Goal: Information Seeking & Learning: Learn about a topic

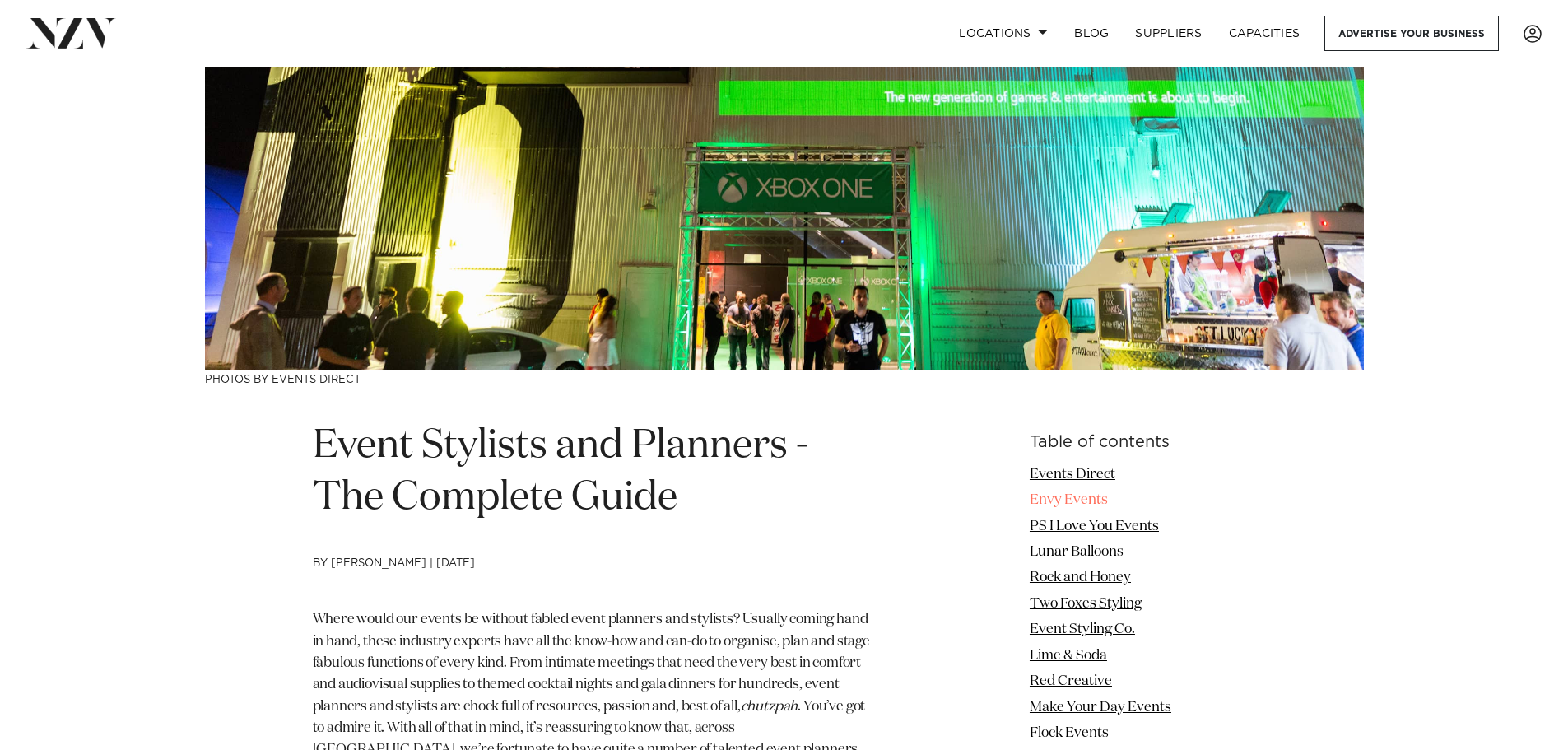
scroll to position [329, 0]
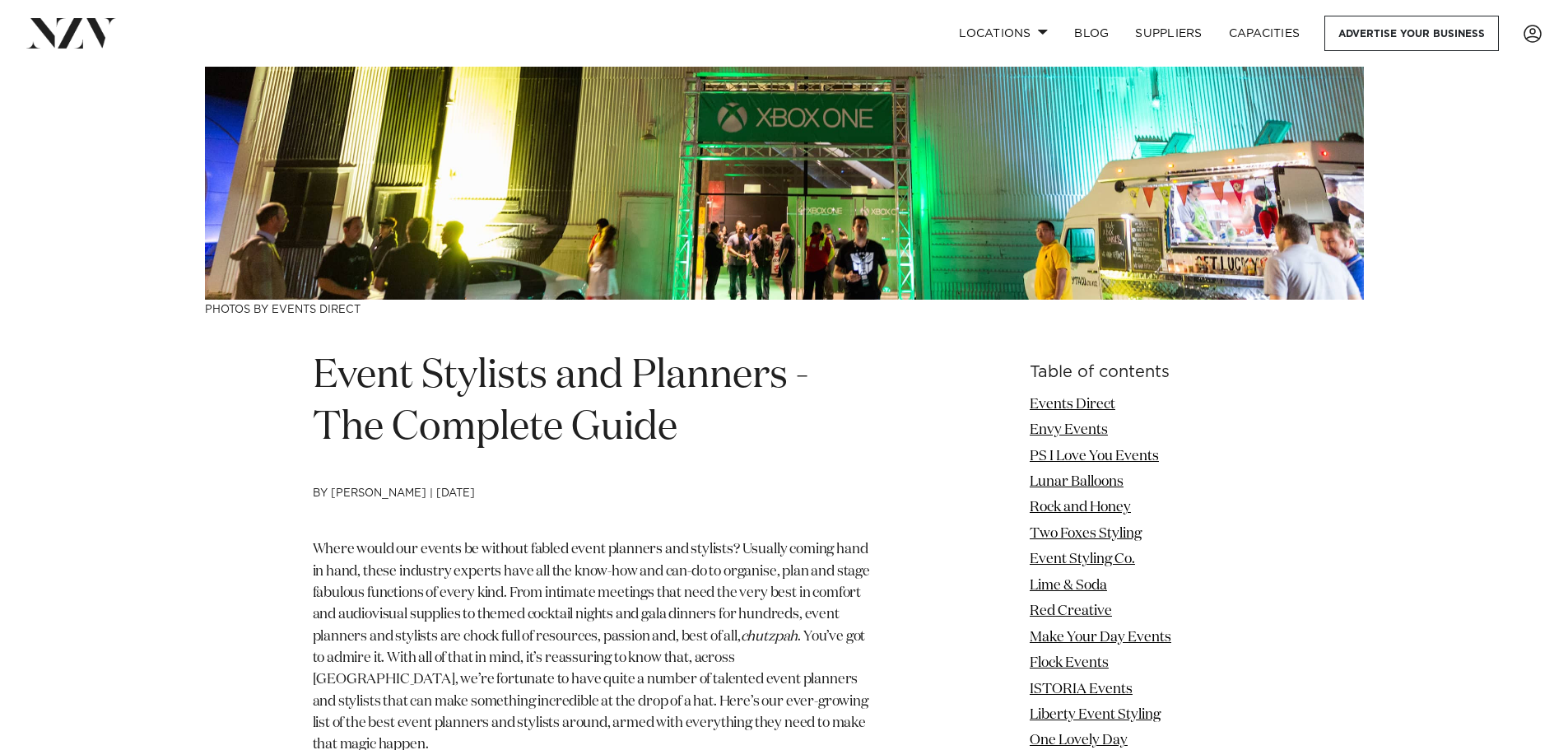
click at [690, 526] on h4 "by [PERSON_NAME] | [DATE]" at bounding box center [593, 513] width 563 height 52
drag, startPoint x: 669, startPoint y: 536, endPoint x: 741, endPoint y: 591, distance: 90.6
click at [742, 591] on span "Where would our events be without fabled event planners and stylists? Usually c…" at bounding box center [590, 592] width 557 height 101
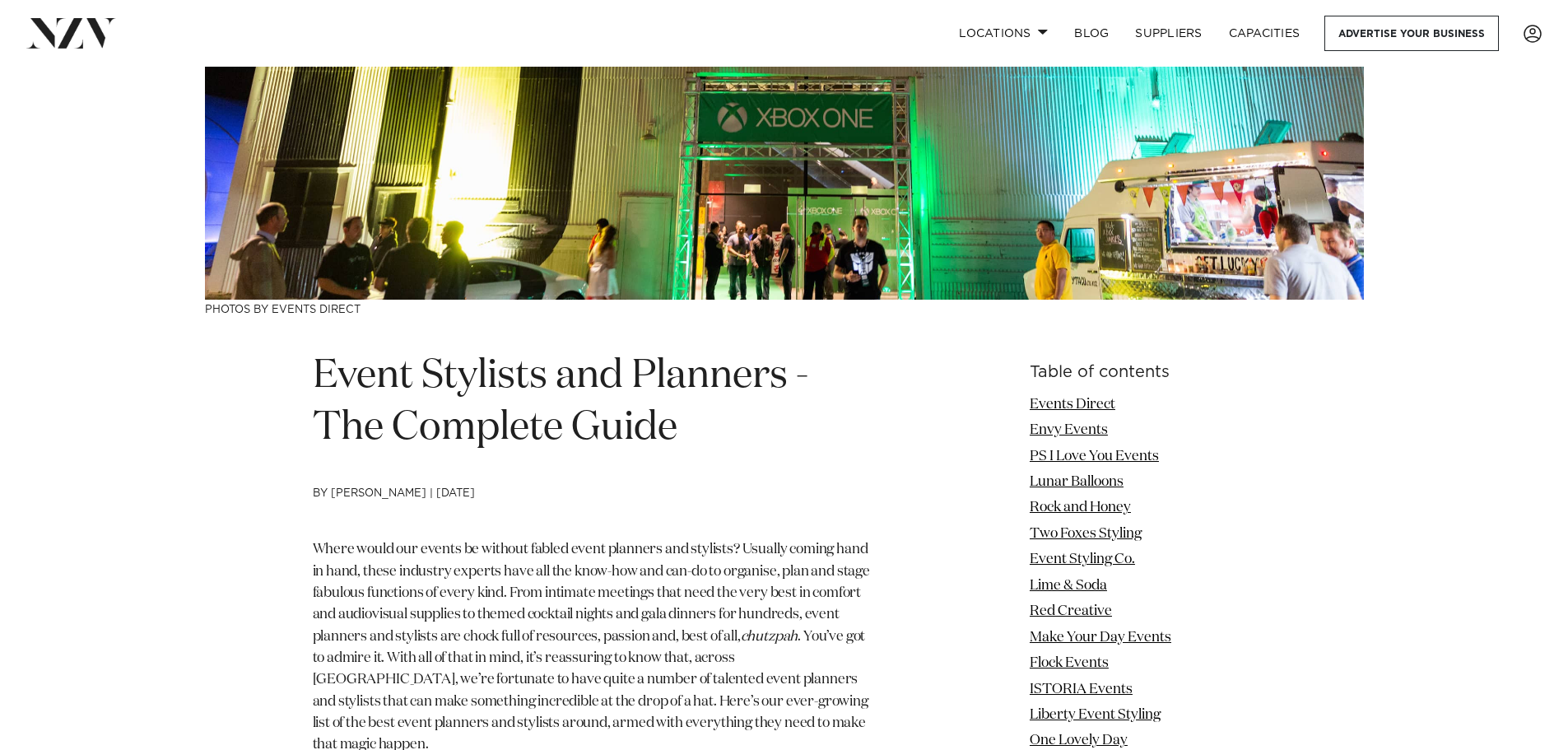
drag, startPoint x: 739, startPoint y: 587, endPoint x: 690, endPoint y: 516, distance: 86.3
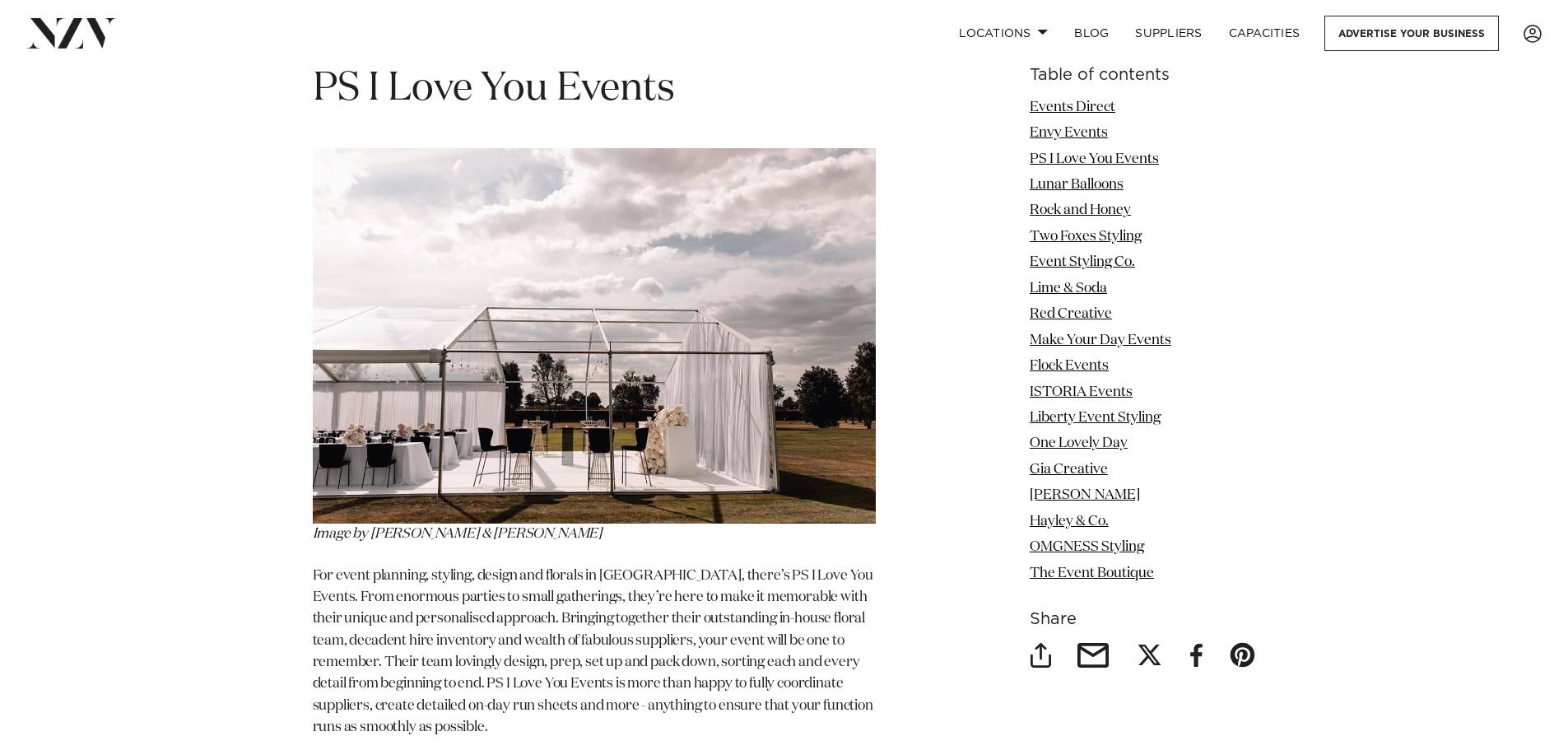
scroll to position [2305, 0]
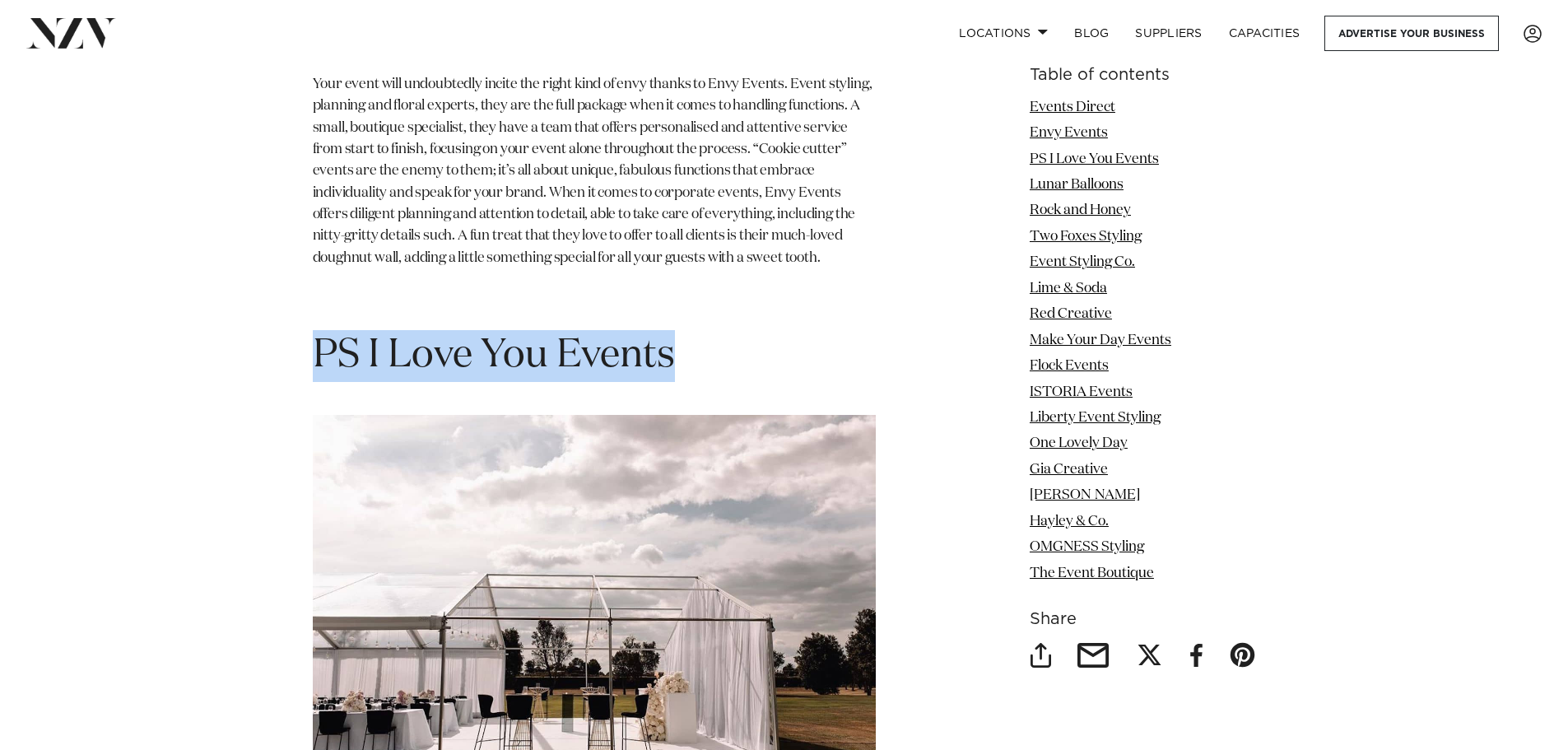
drag, startPoint x: 704, startPoint y: 362, endPoint x: 317, endPoint y: 364, distance: 387.0
click at [317, 364] on h1 "PS I Love You Events" at bounding box center [593, 356] width 563 height 52
copy span "PS I Love You Events"
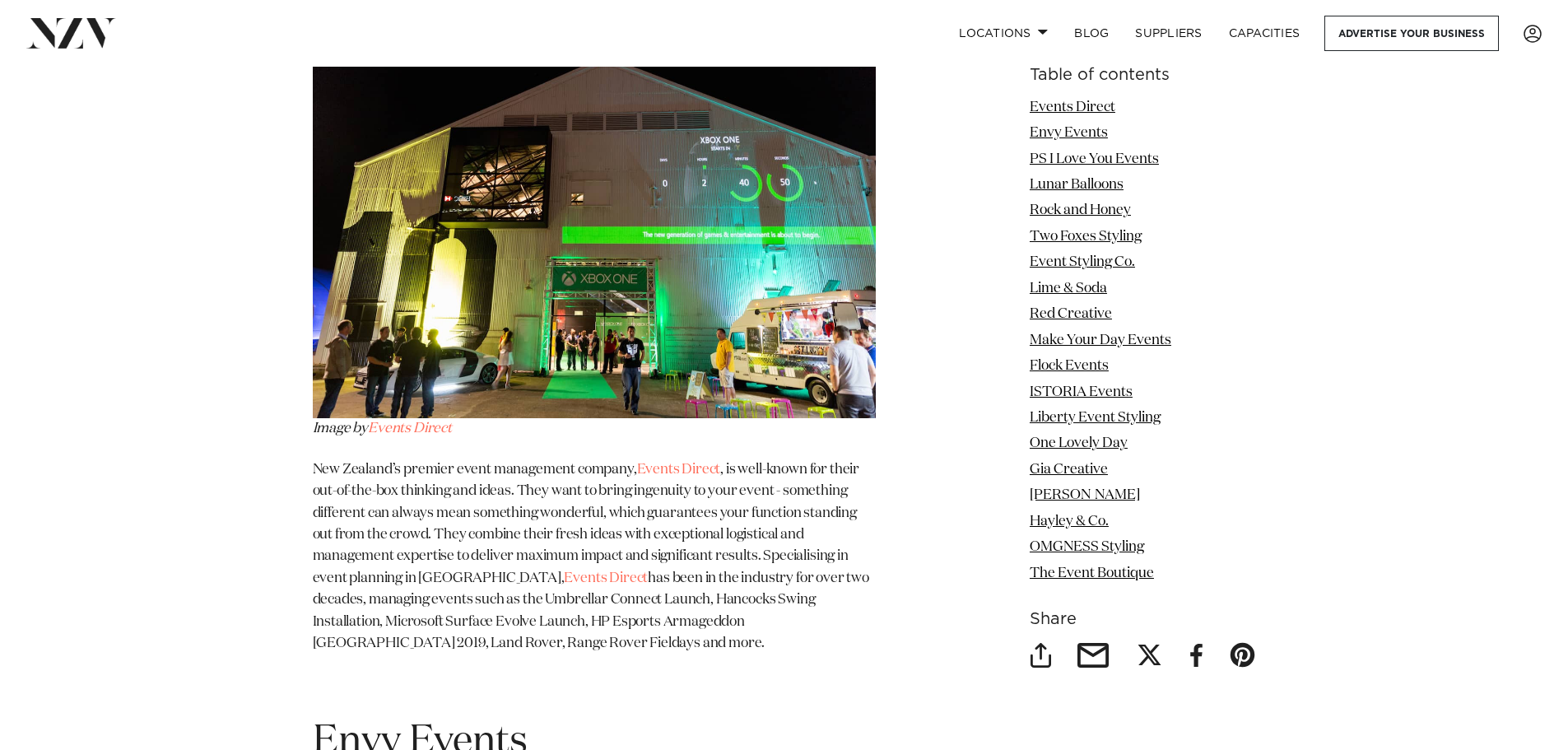
scroll to position [906, 0]
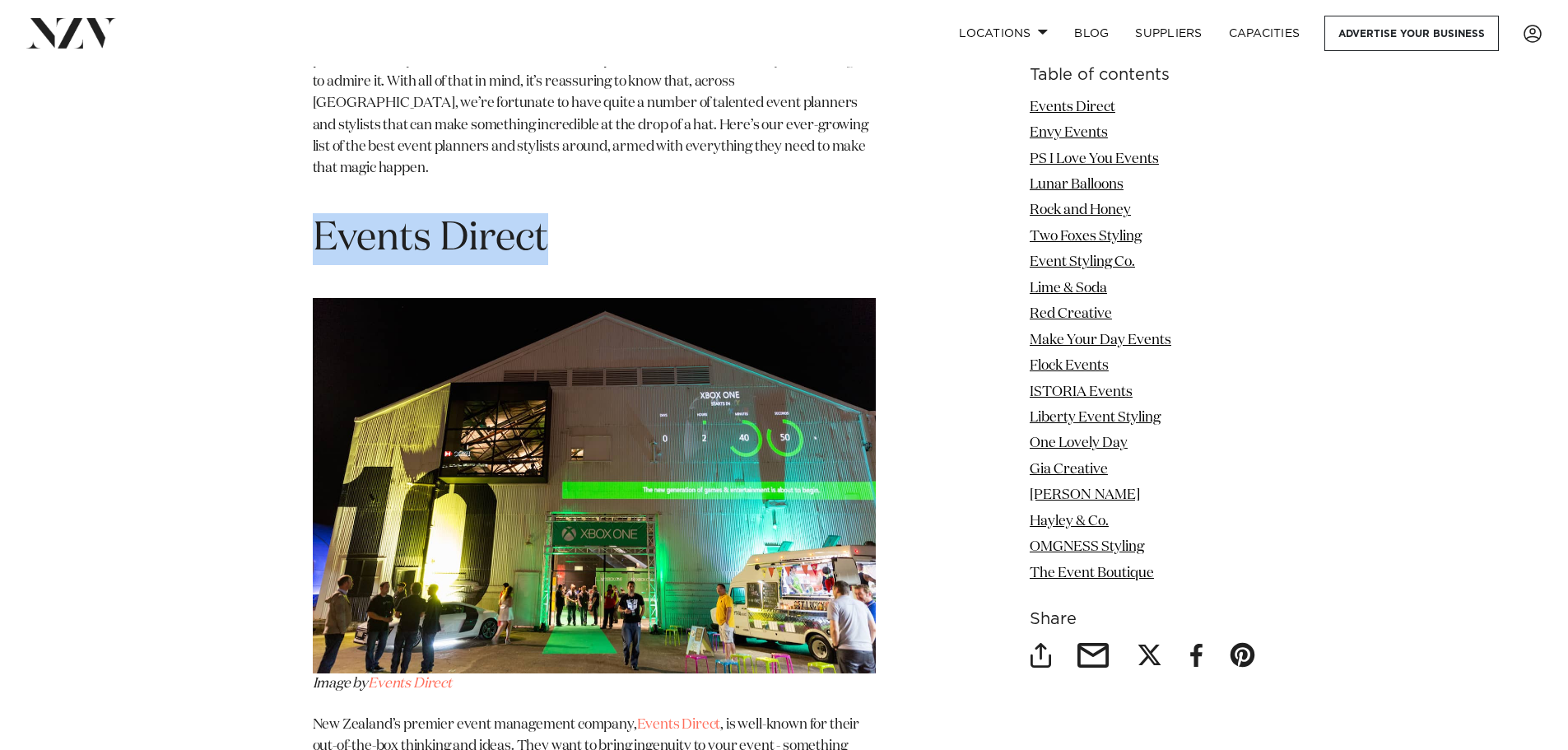
drag, startPoint x: 577, startPoint y: 227, endPoint x: 272, endPoint y: 207, distance: 305.7
copy span "Events Direct"
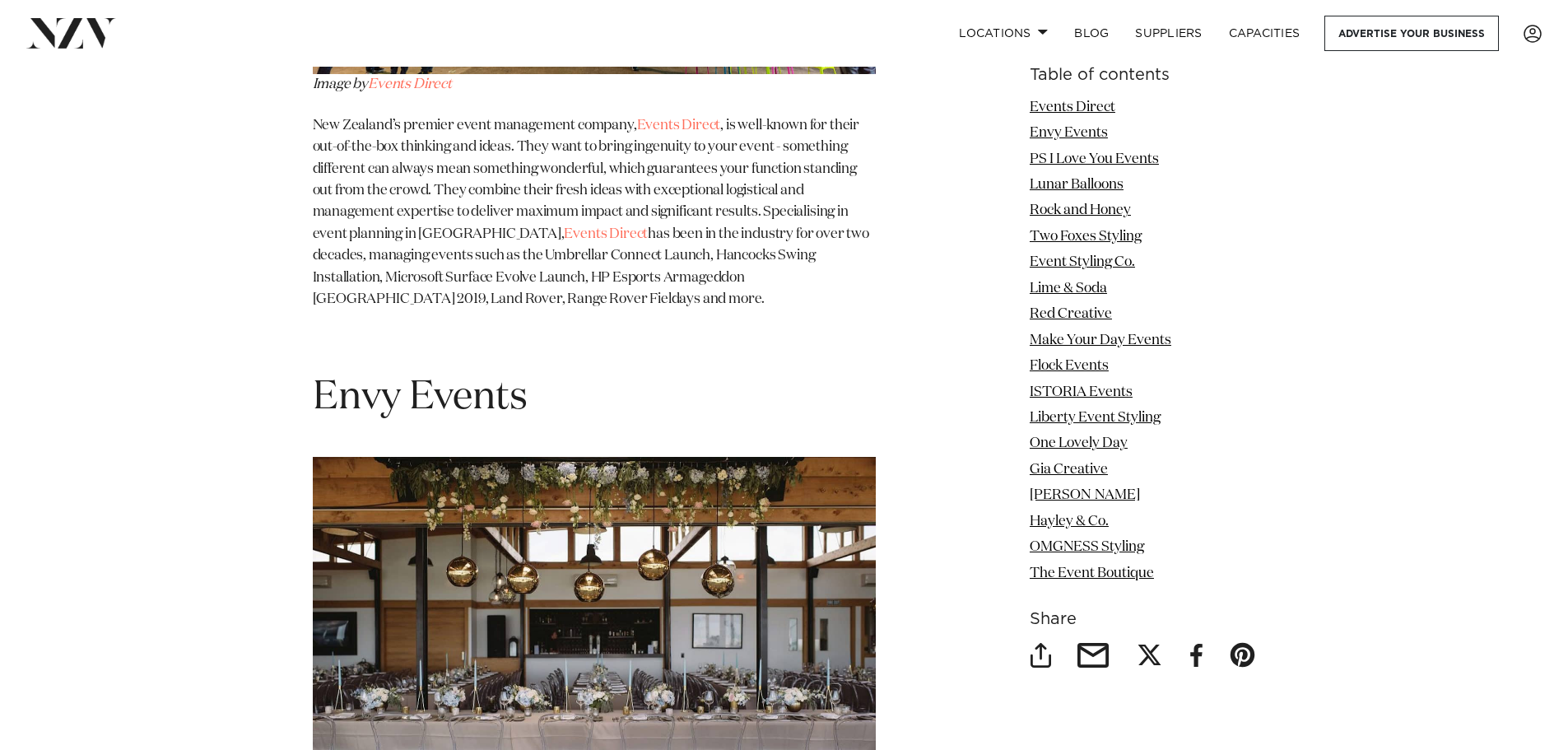
scroll to position [1646, 0]
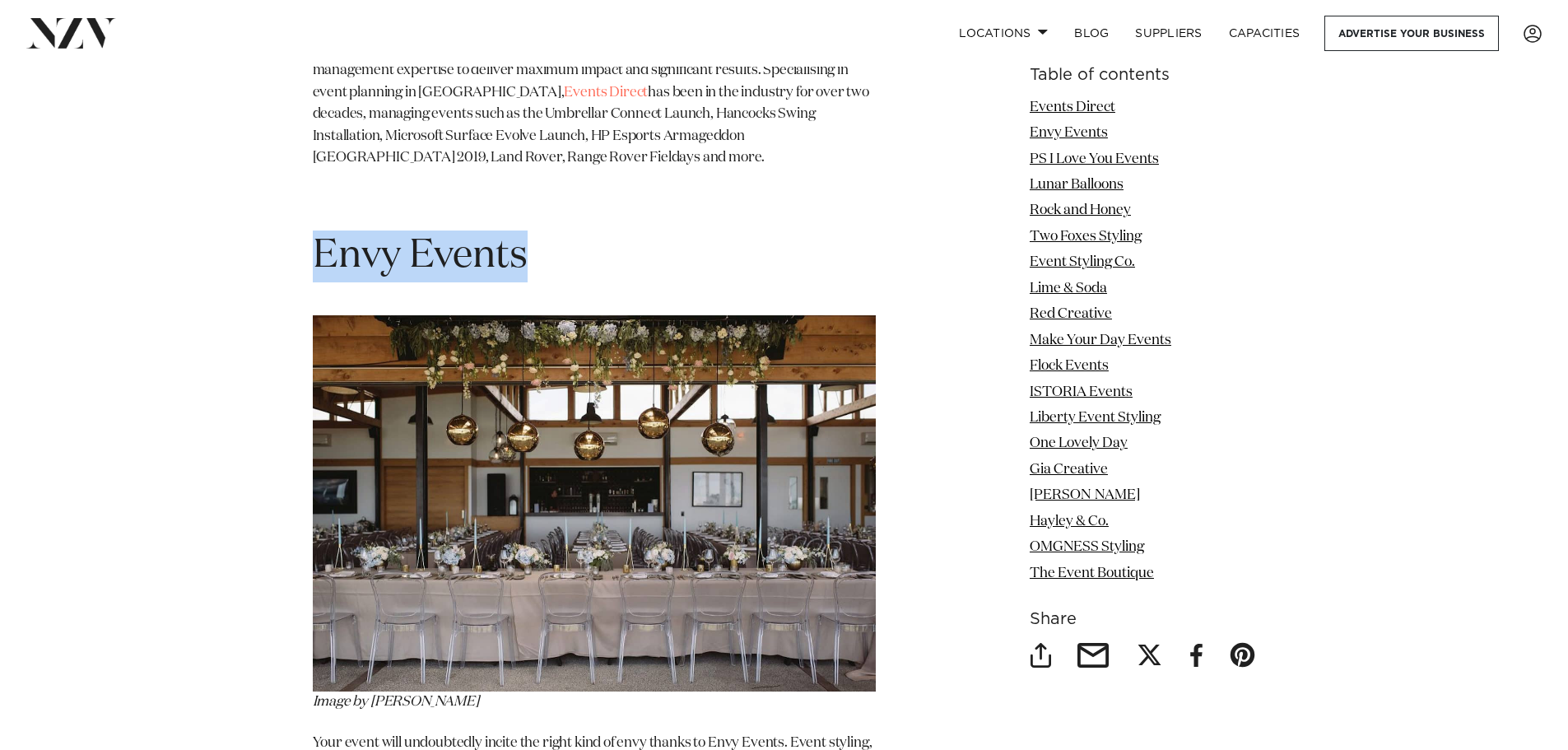
drag, startPoint x: 580, startPoint y: 242, endPoint x: 270, endPoint y: 238, distance: 310.0
copy span "Envy Events"
click at [672, 231] on h1 "Envy Events" at bounding box center [593, 256] width 563 height 52
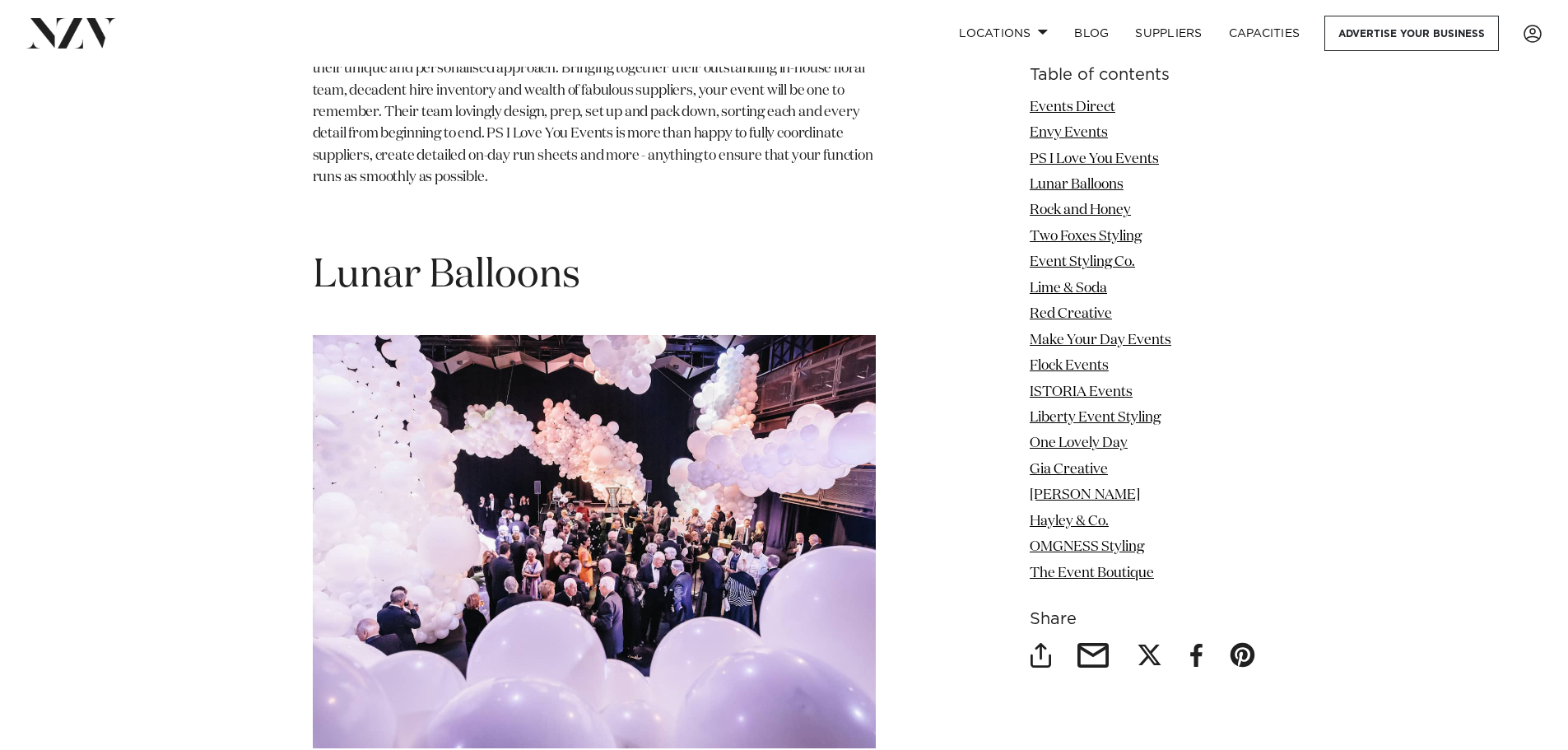
scroll to position [3292, 0]
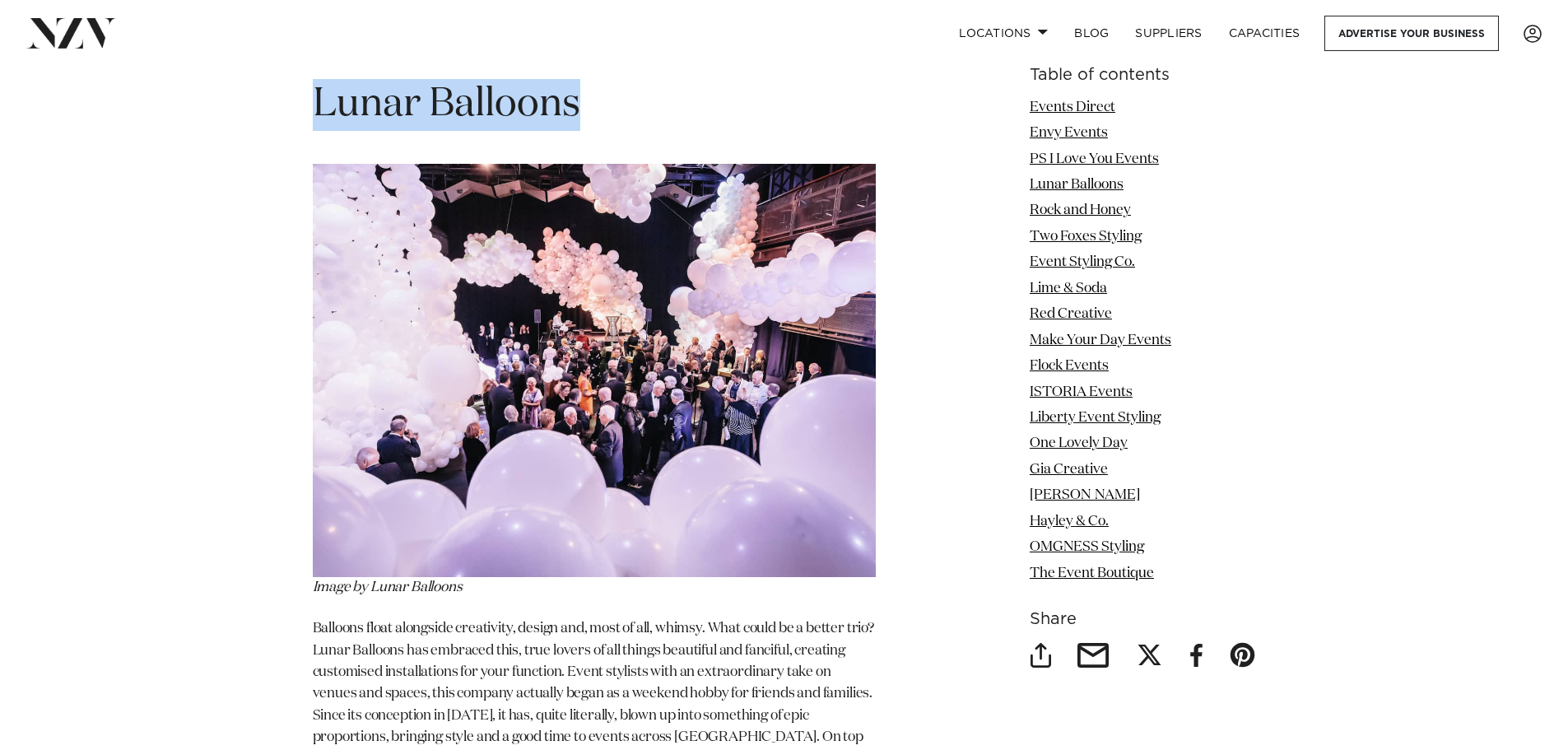
drag, startPoint x: 608, startPoint y: 96, endPoint x: 279, endPoint y: 95, distance: 329.0
copy span "Lunar Balloons"
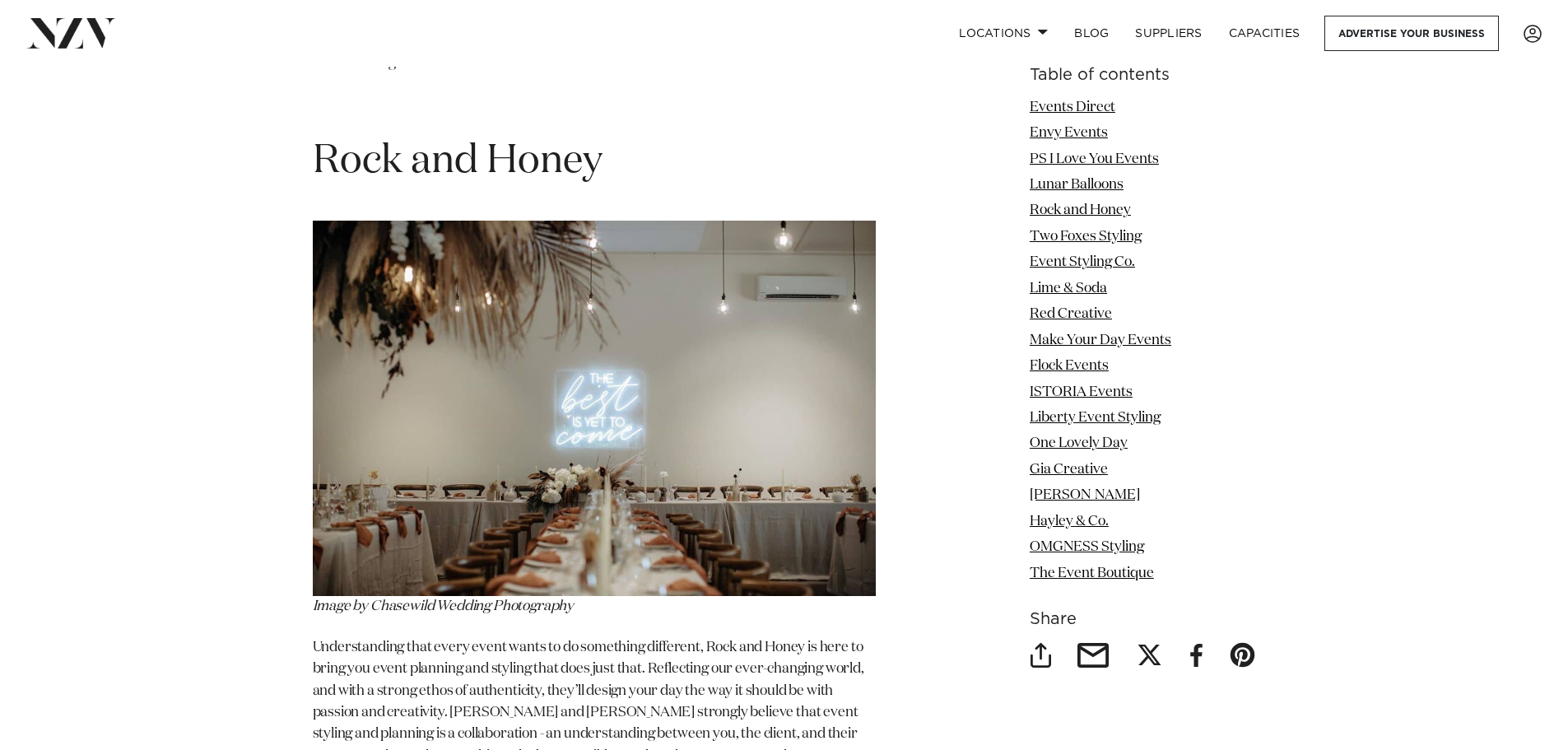
scroll to position [4034, 0]
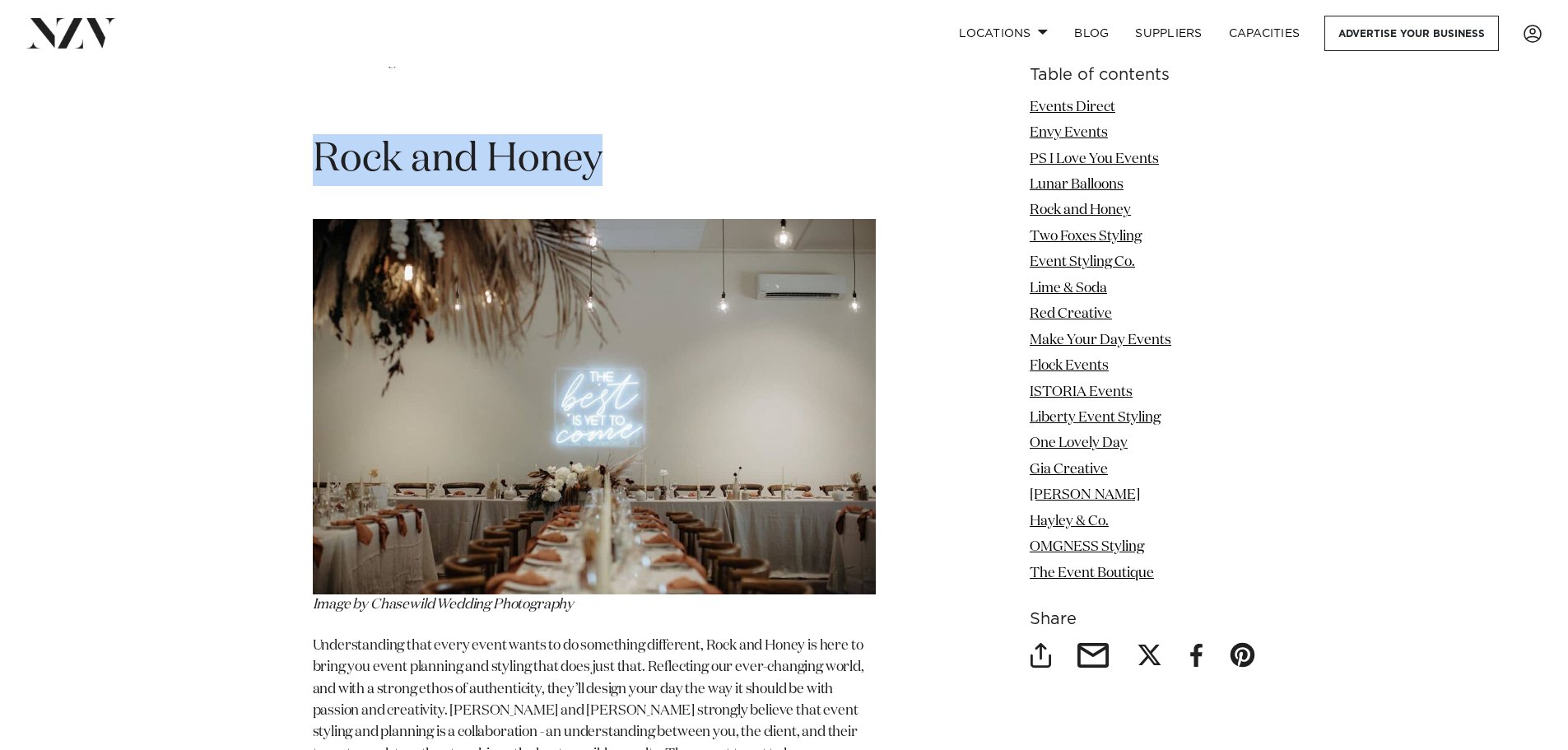
drag, startPoint x: 647, startPoint y: 194, endPoint x: 321, endPoint y: 166, distance: 327.2
copy section "Rock and Honey"
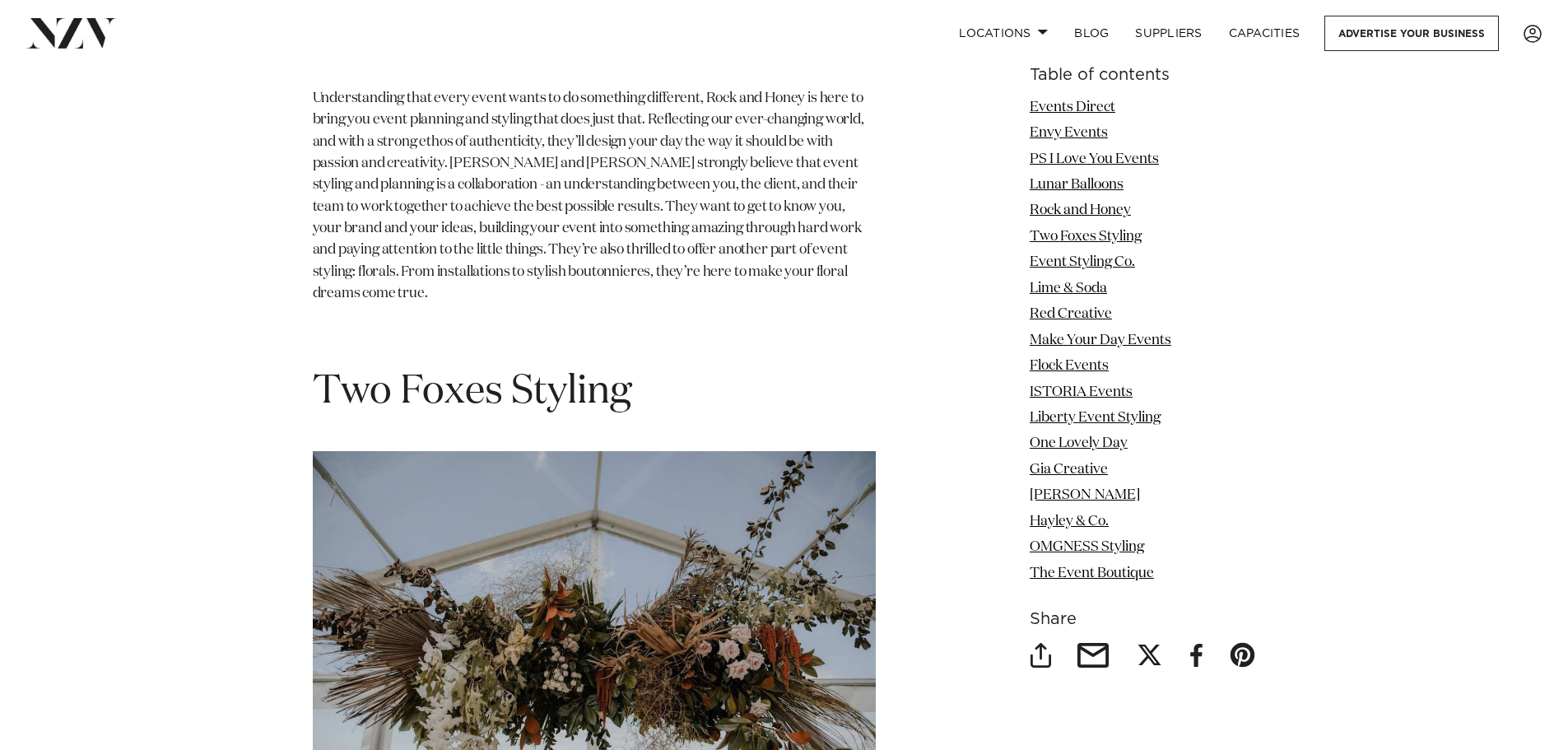
scroll to position [4610, 0]
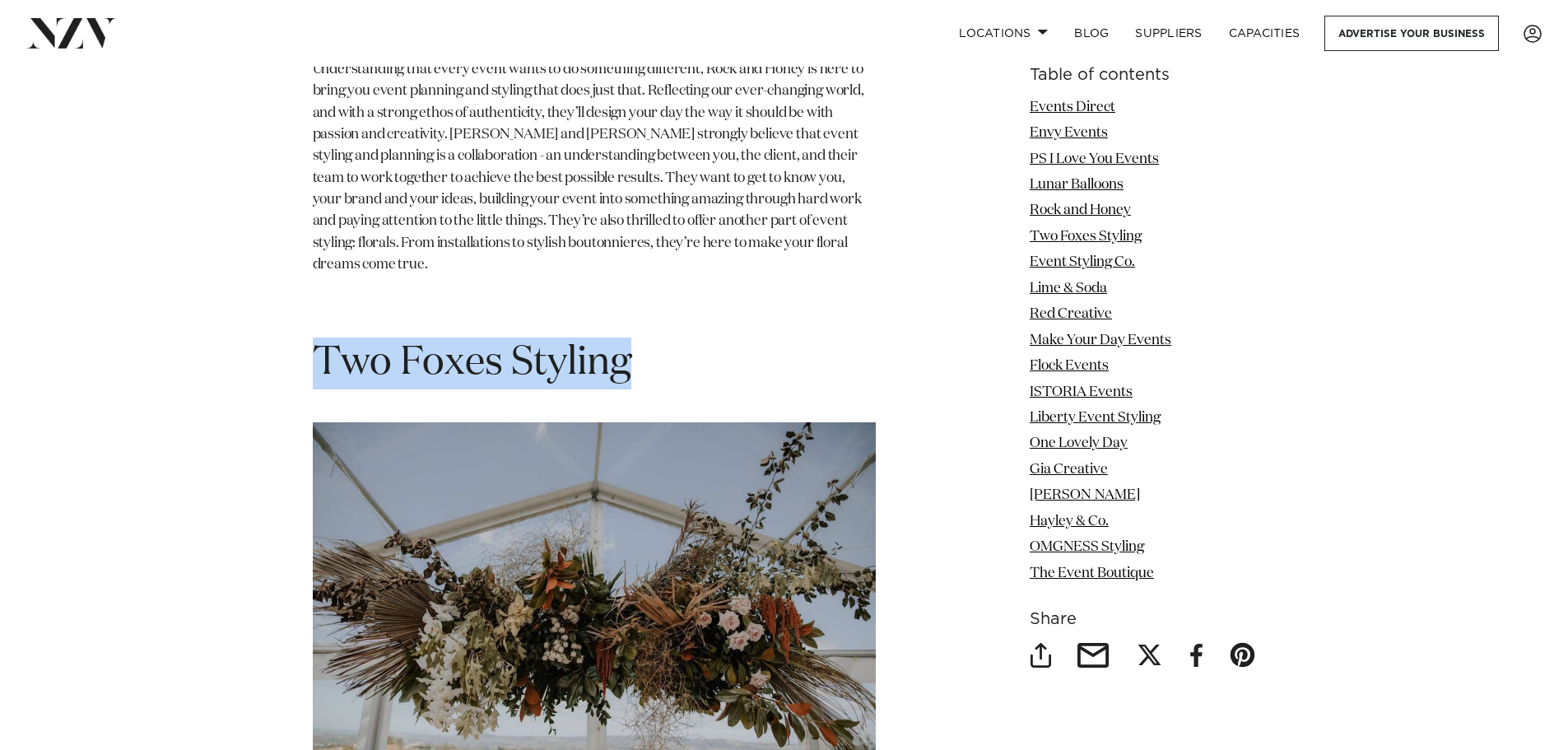
drag, startPoint x: 650, startPoint y: 343, endPoint x: 292, endPoint y: 347, distance: 358.0
copy span "Two Foxes Styling"
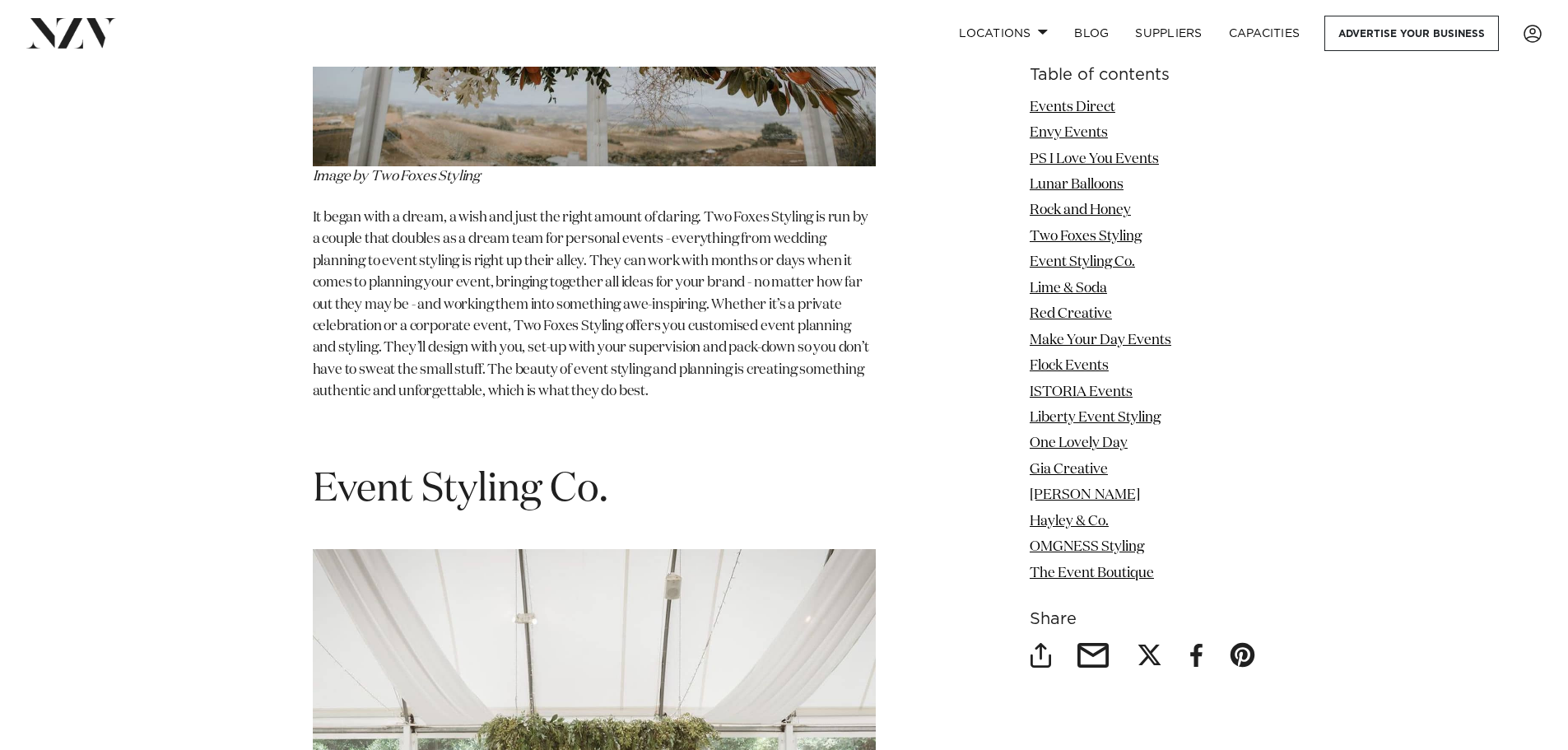
scroll to position [5515, 0]
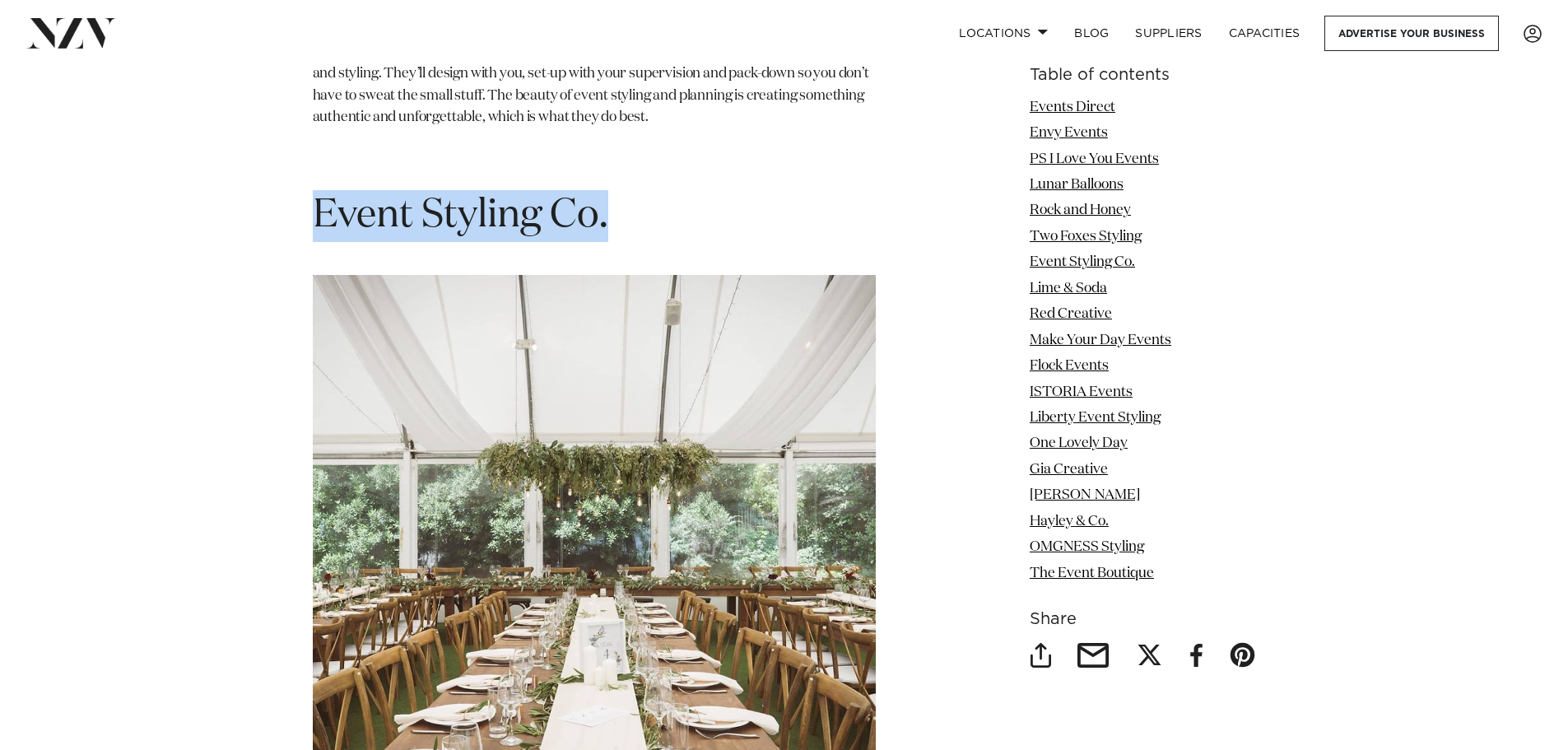
drag, startPoint x: 662, startPoint y: 178, endPoint x: 319, endPoint y: 181, distance: 343.0
click at [319, 190] on h1 "Event Styling Co." at bounding box center [593, 216] width 563 height 52
copy span "Event Styling Co."
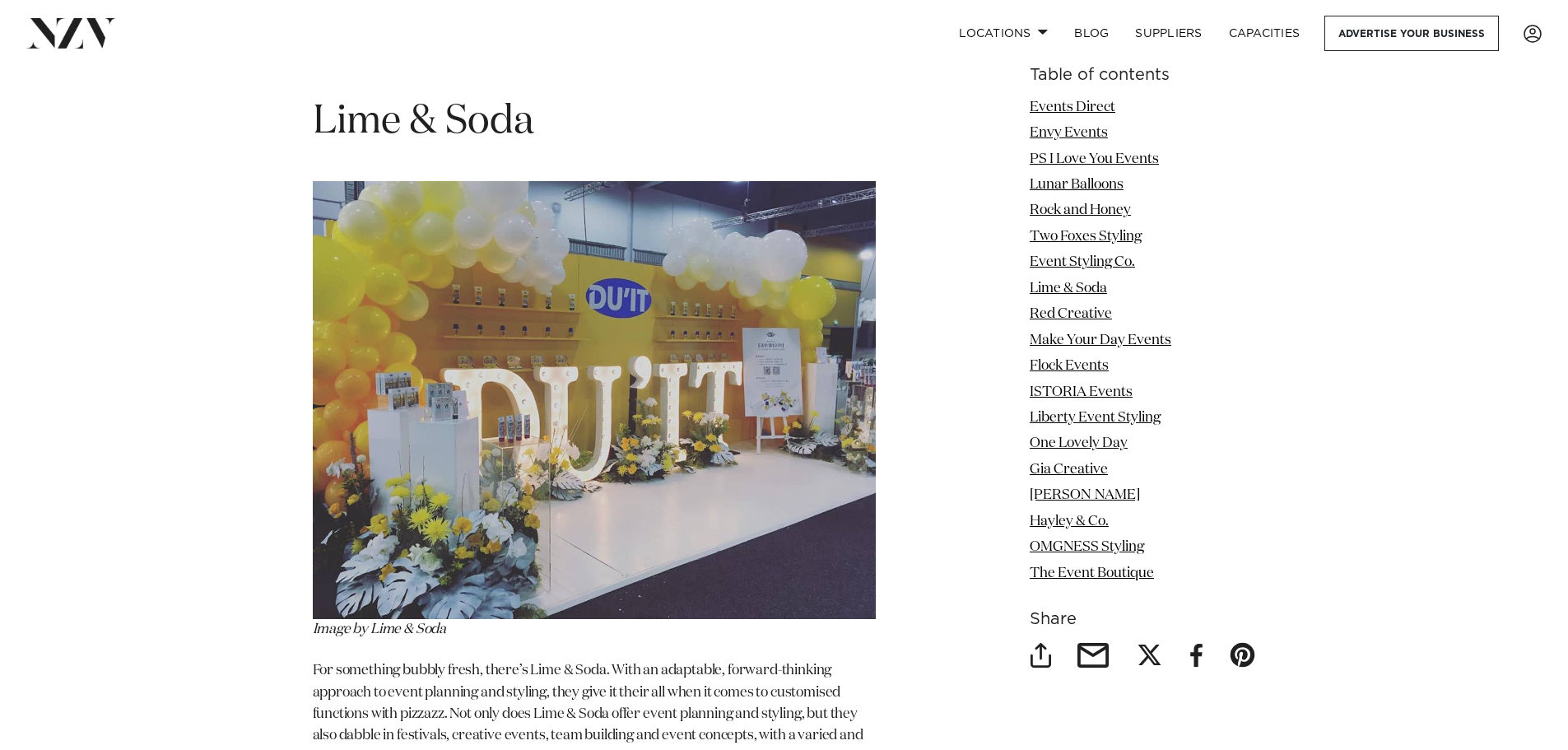
scroll to position [6338, 0]
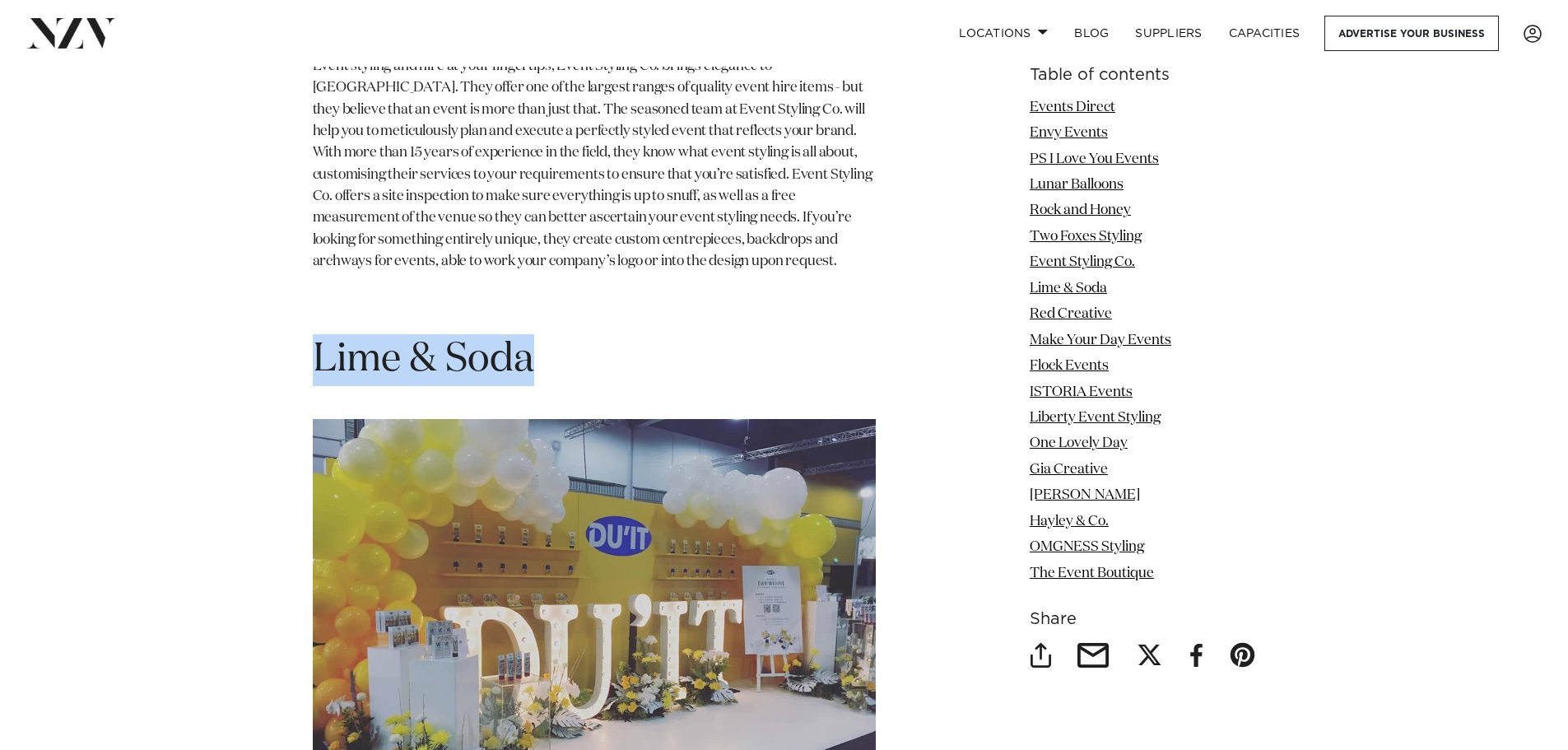
drag, startPoint x: 596, startPoint y: 325, endPoint x: 257, endPoint y: 321, distance: 339.0
copy span "Lime & Soda"
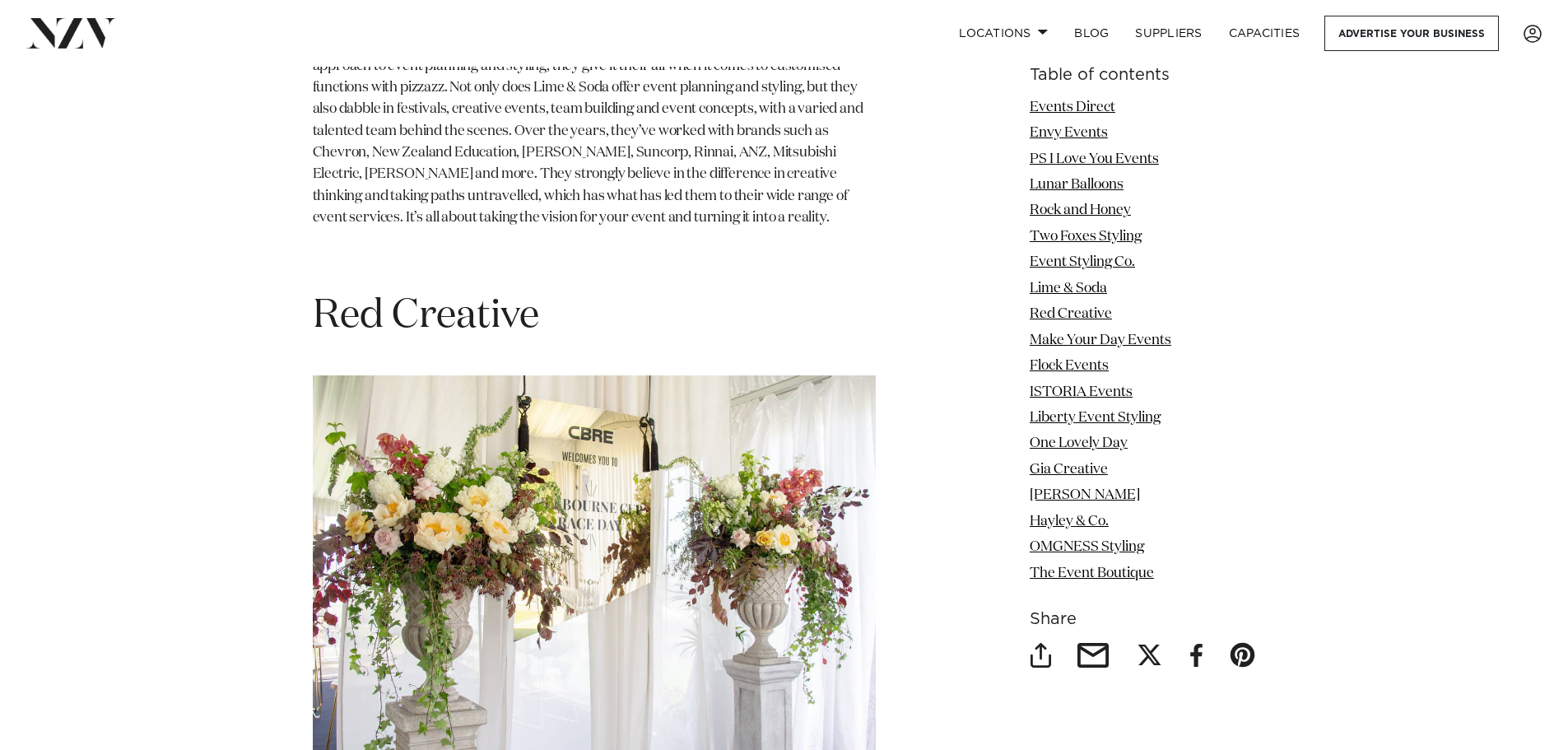
scroll to position [7409, 0]
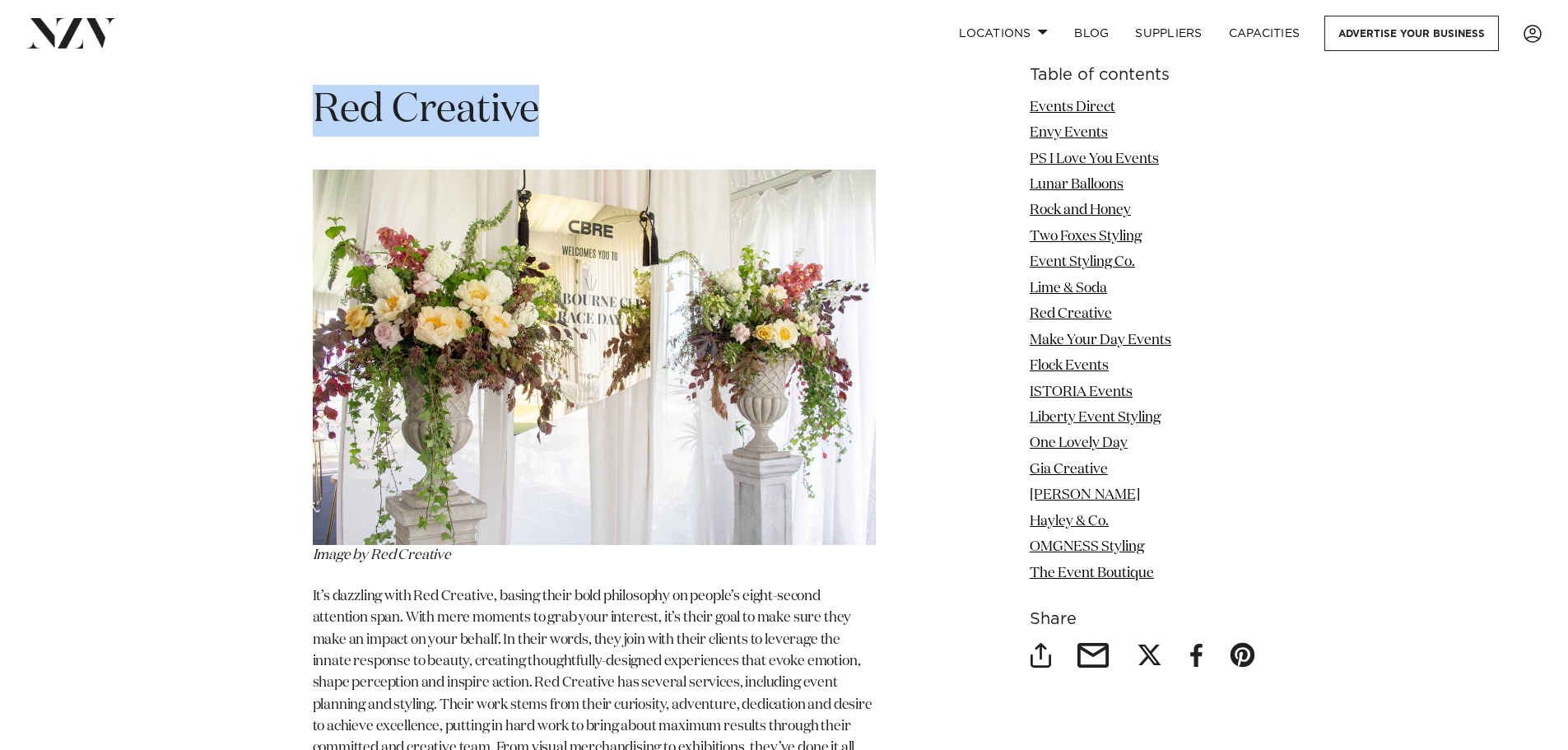
drag, startPoint x: 536, startPoint y: 96, endPoint x: 259, endPoint y: 96, distance: 277.0
copy span "Red Creative"
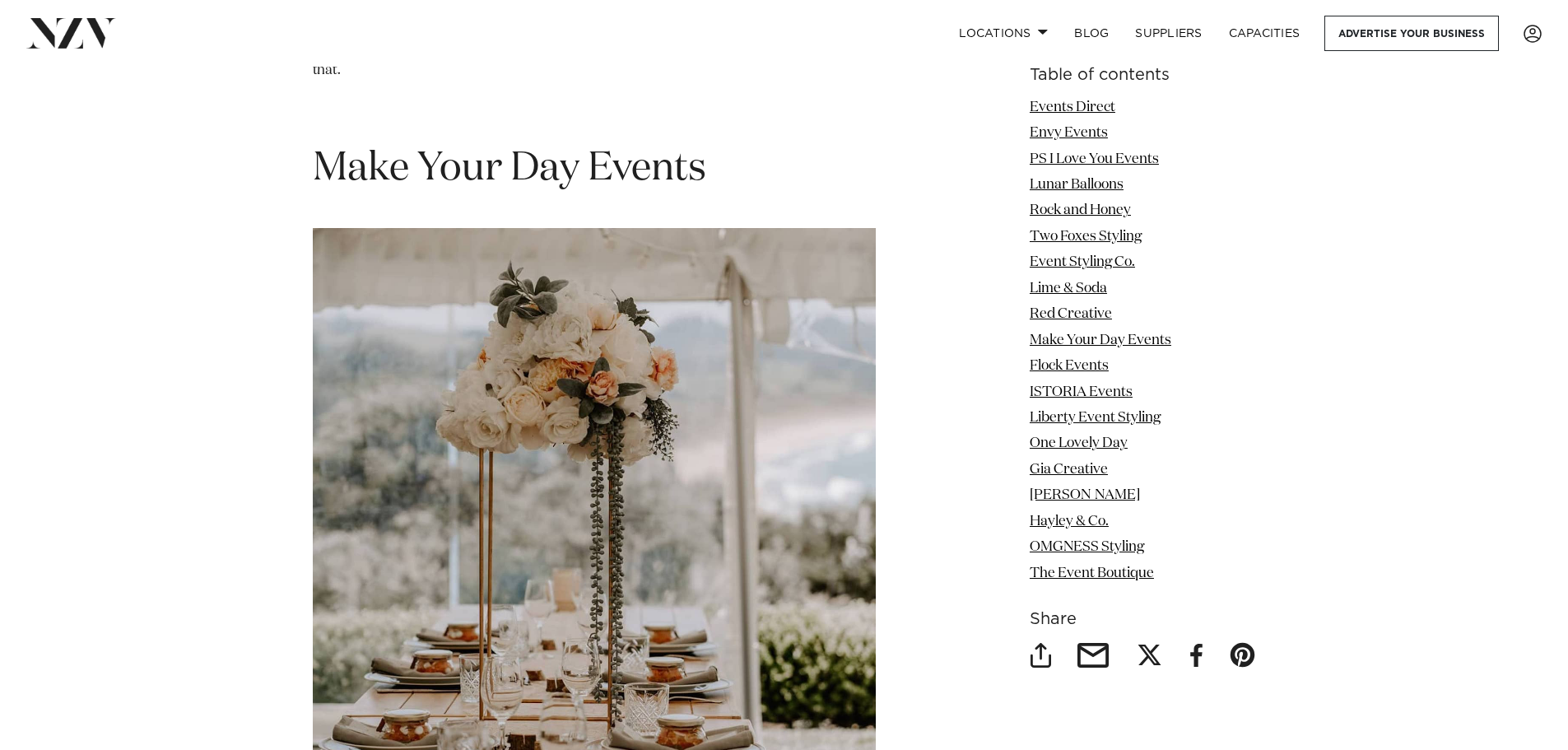
scroll to position [8149, 0]
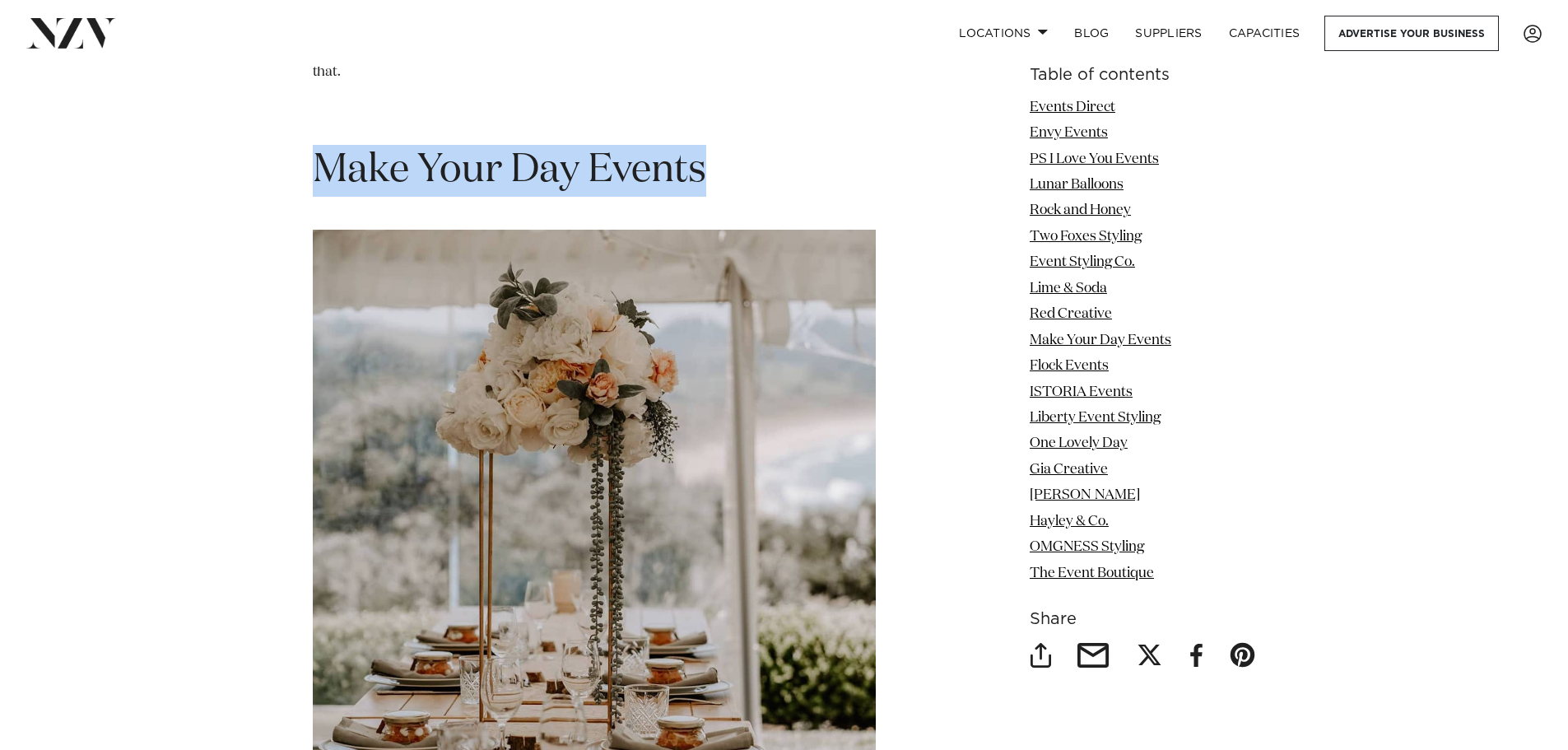
drag, startPoint x: 727, startPoint y: 159, endPoint x: 199, endPoint y: 168, distance: 528.1
click at [199, 168] on div "Event Stylists and Planners - The Complete Guide by [PERSON_NAME] | [DATE] Wher…" at bounding box center [784, 309] width 1185 height 15556
copy span "Make Your Day Events"
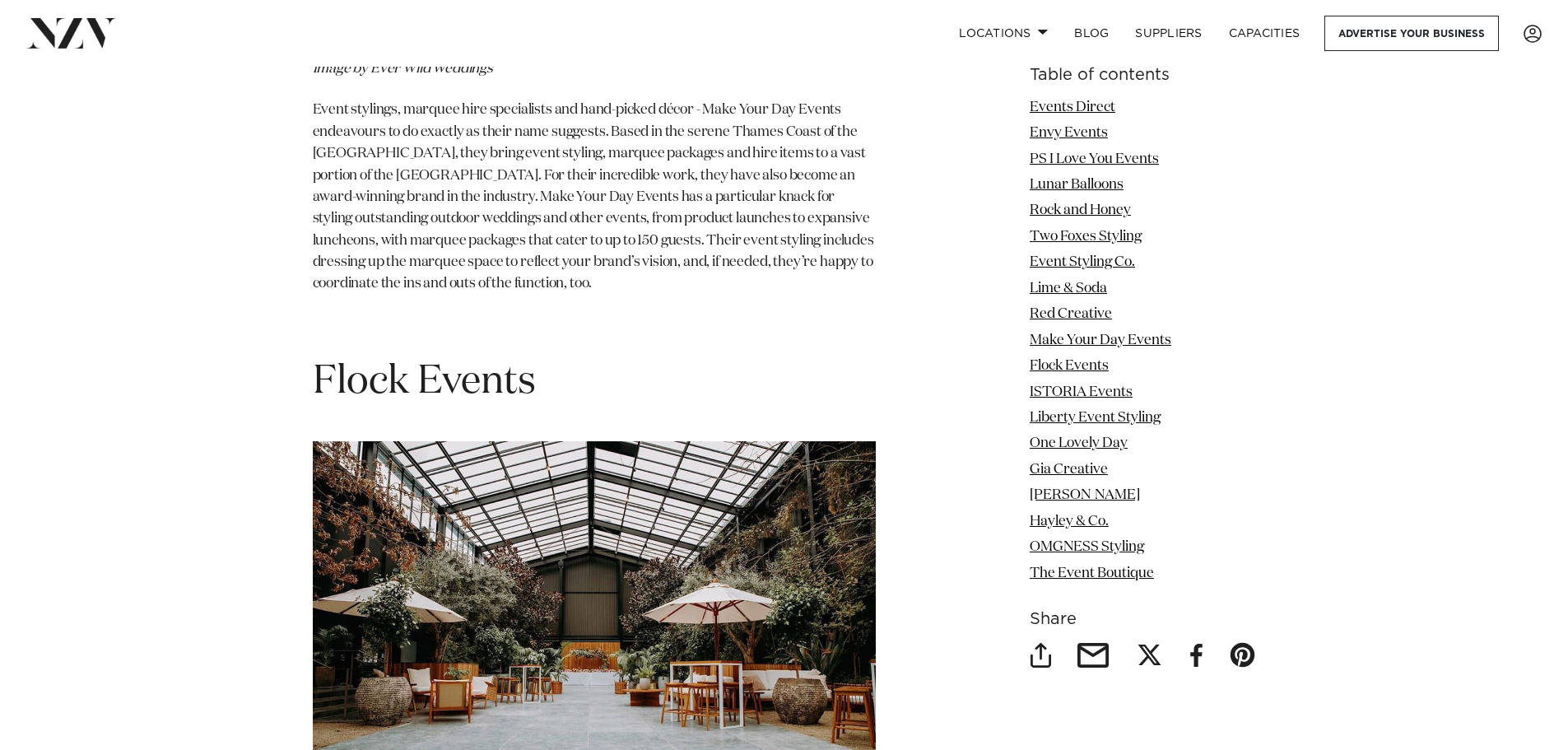
scroll to position [9055, 0]
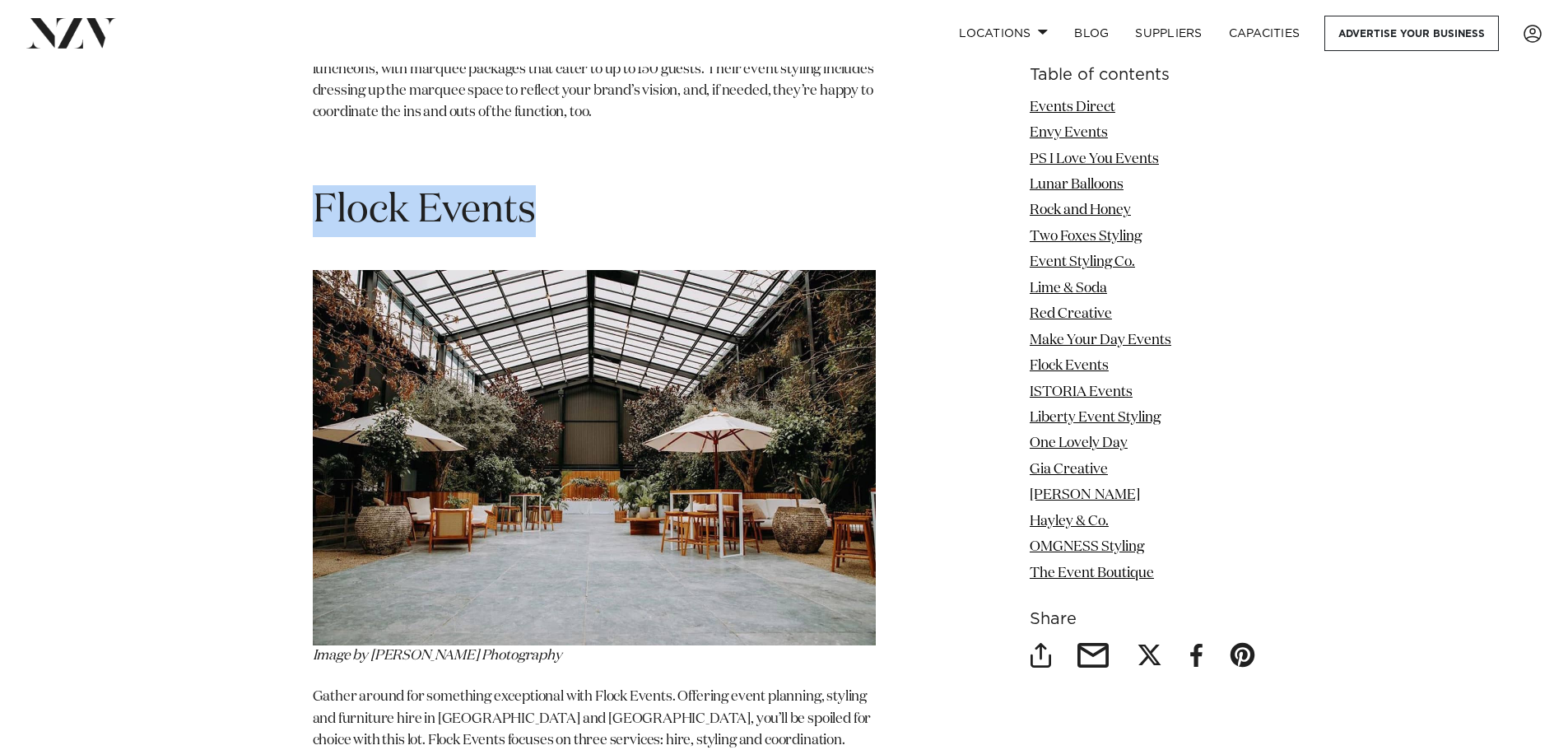
drag, startPoint x: 561, startPoint y: 211, endPoint x: 292, endPoint y: 188, distance: 270.0
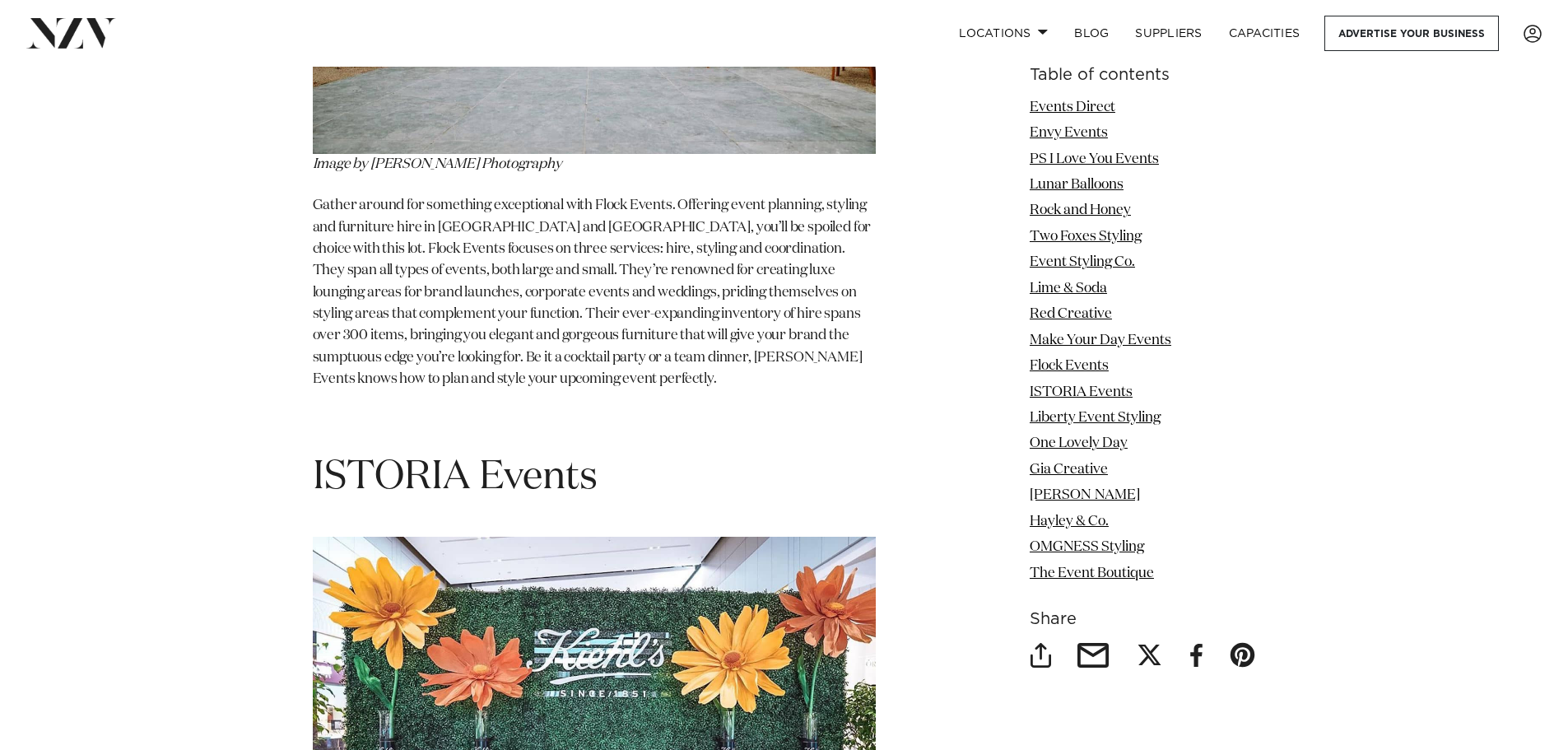
scroll to position [9878, 0]
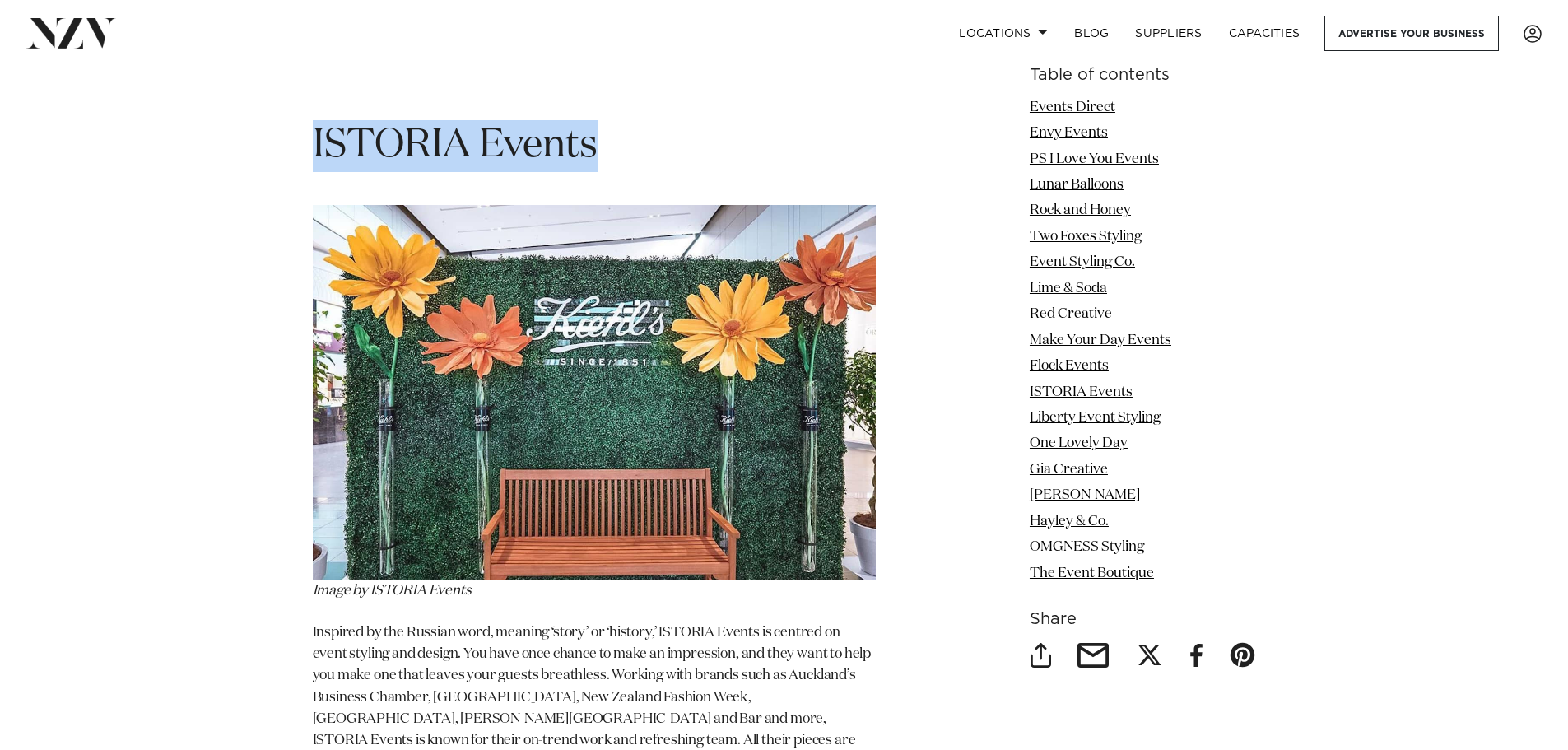
drag, startPoint x: 591, startPoint y: 115, endPoint x: 274, endPoint y: 121, distance: 317.1
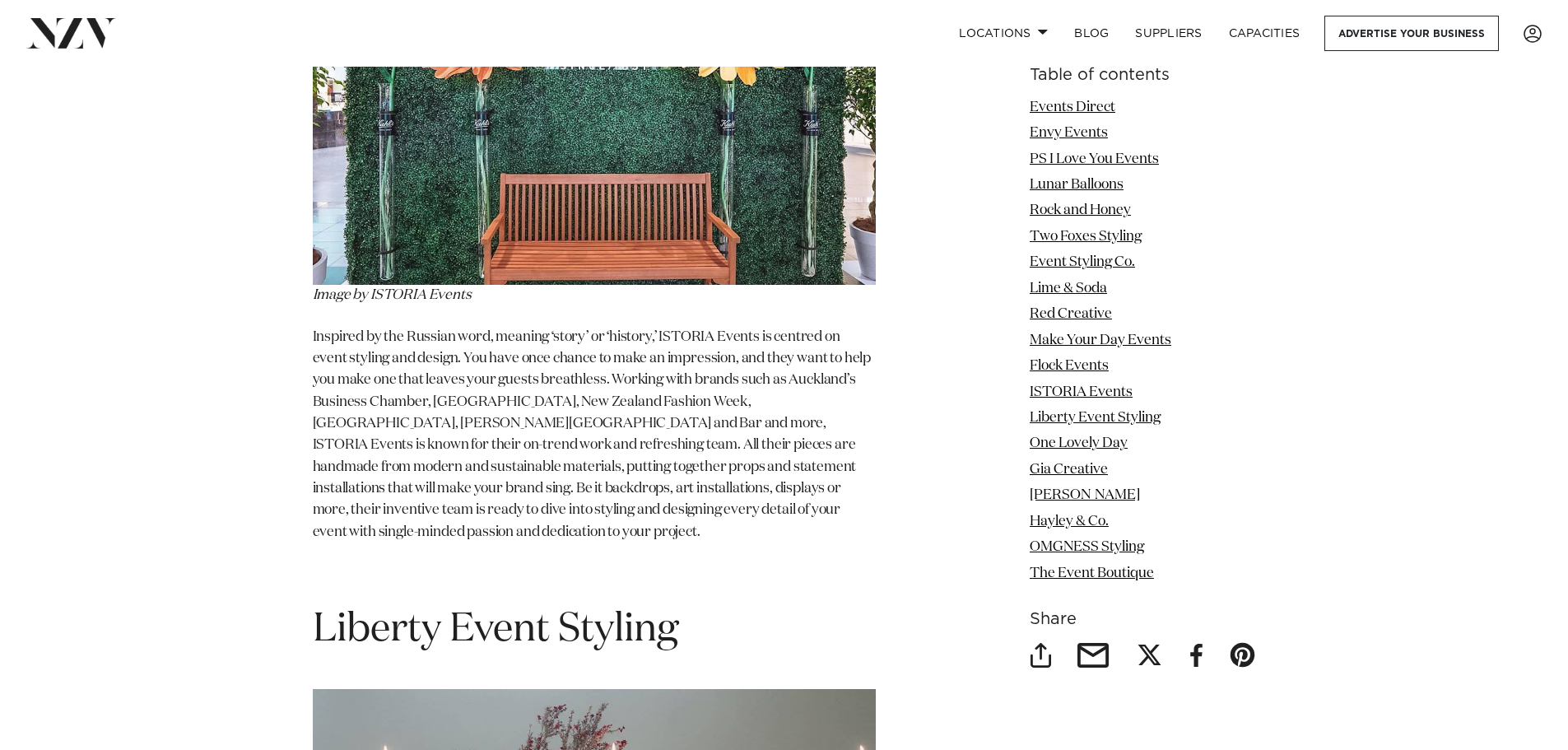
scroll to position [10619, 0]
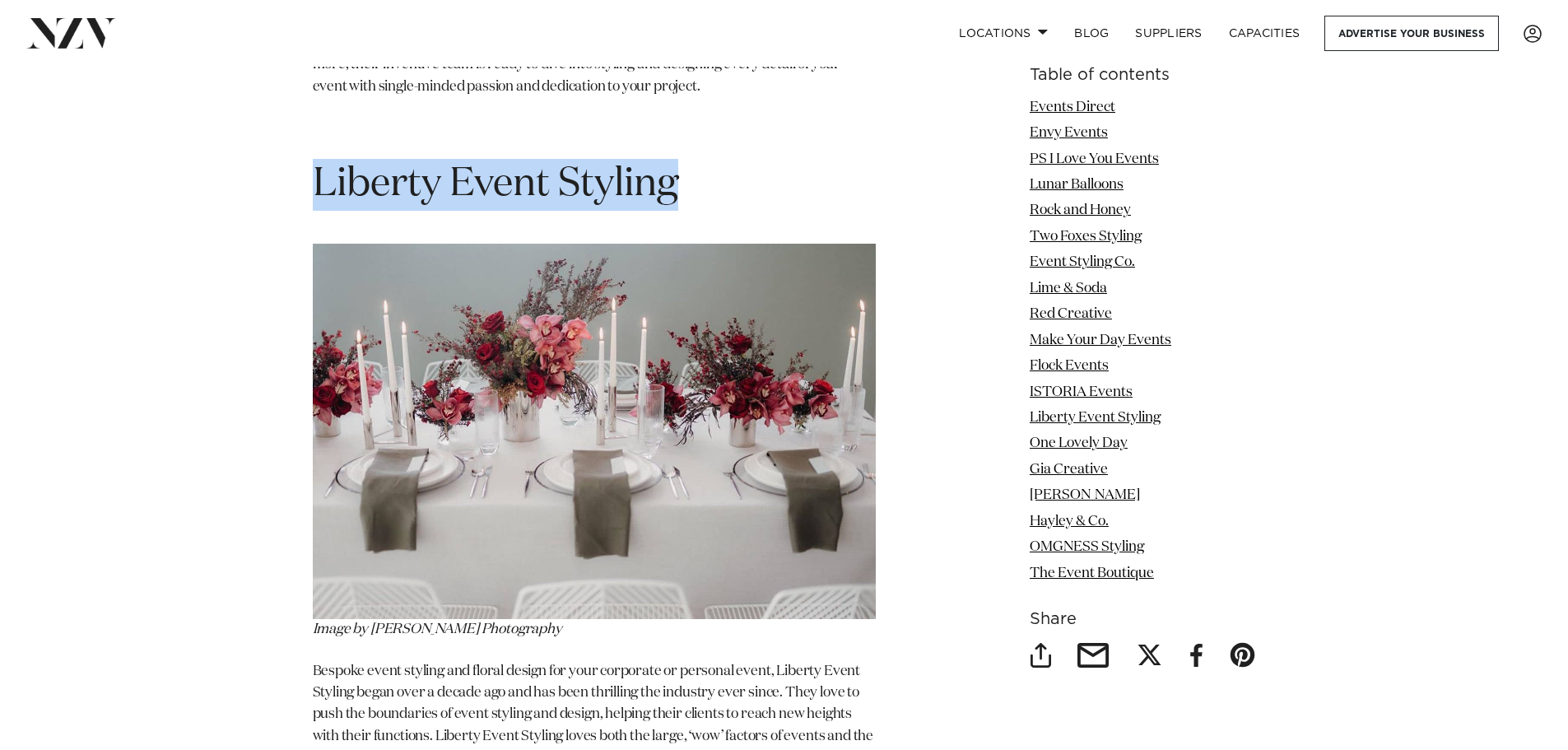
drag, startPoint x: 723, startPoint y: 133, endPoint x: 304, endPoint y: 133, distance: 419.0
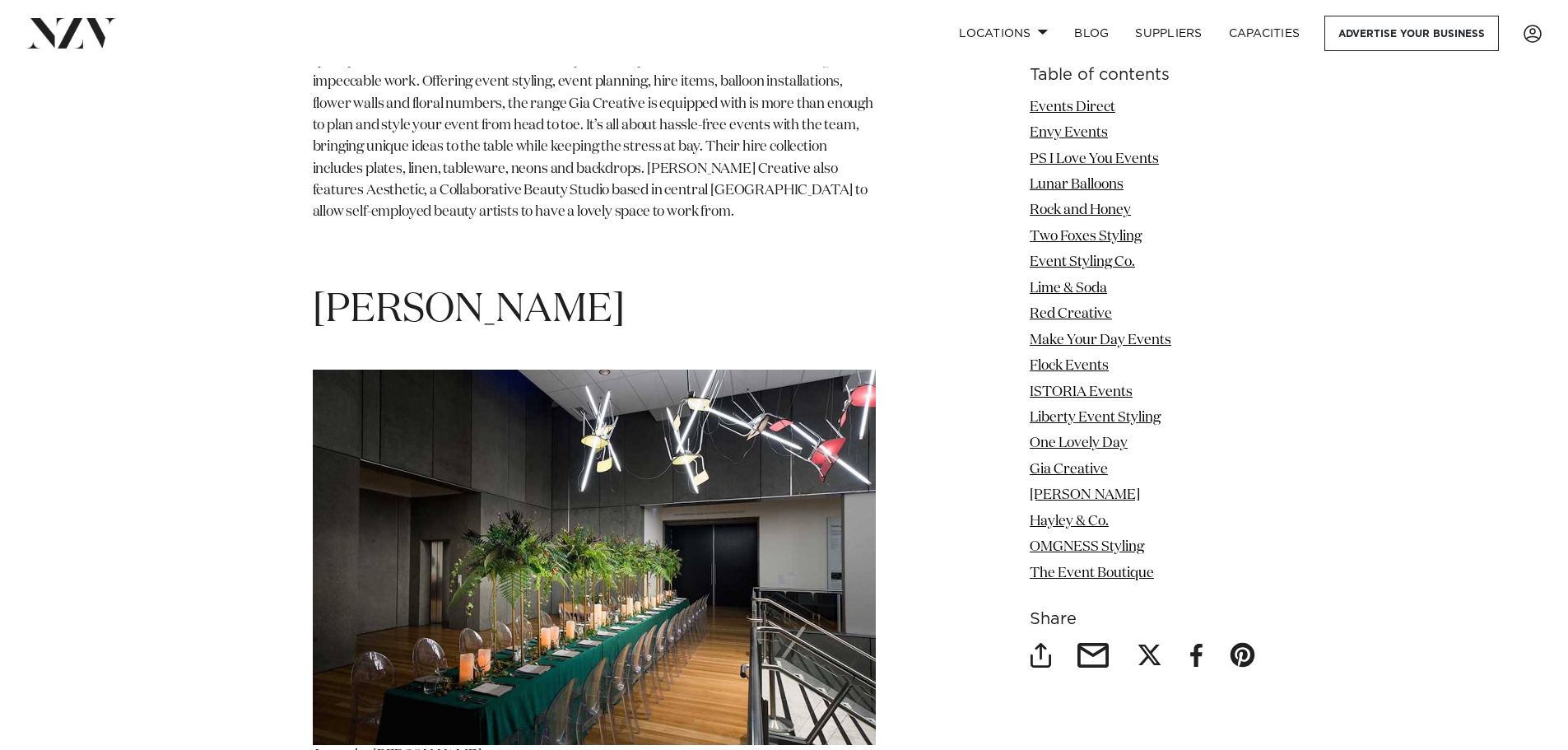
scroll to position [12759, 0]
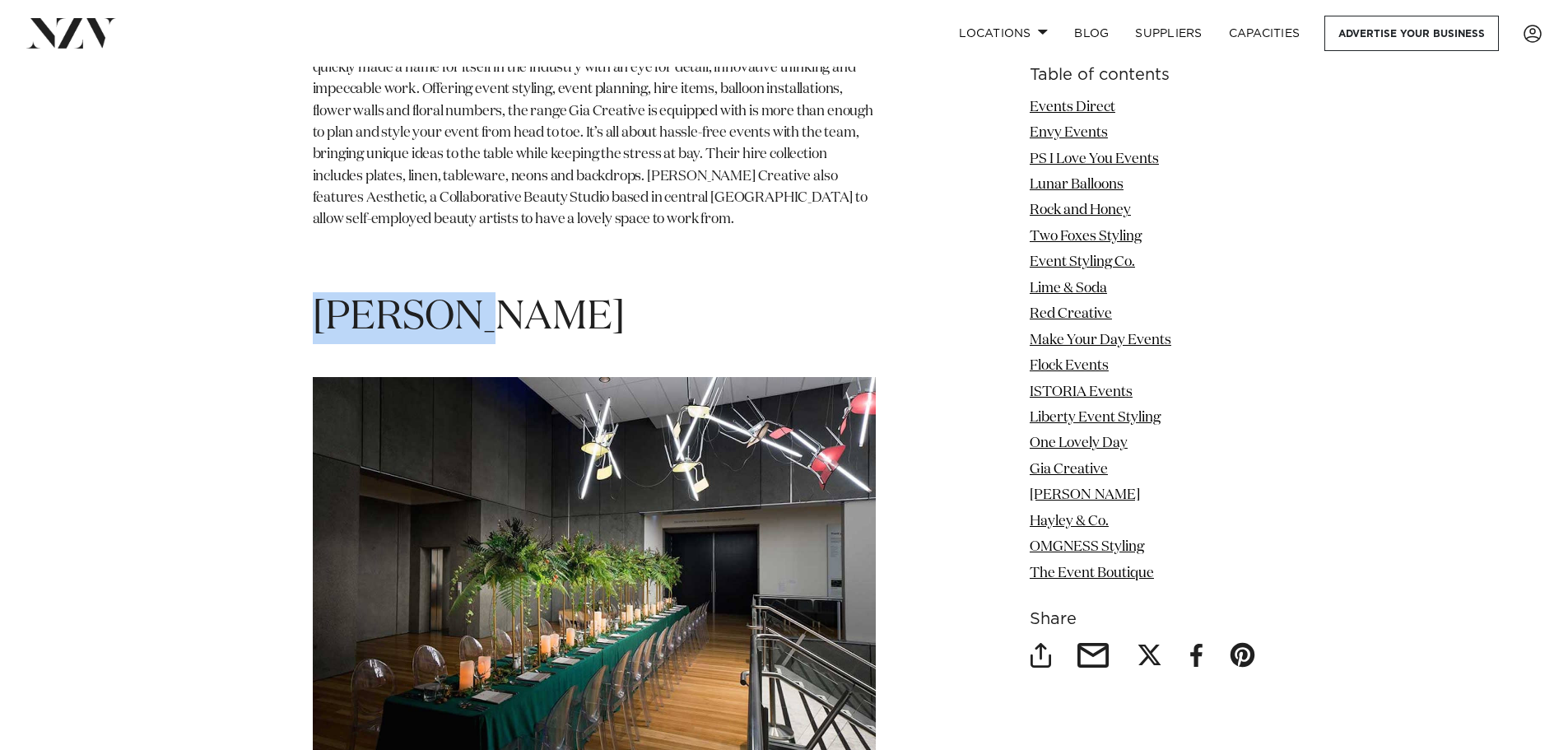
drag, startPoint x: 496, startPoint y: 285, endPoint x: 282, endPoint y: 282, distance: 214.0
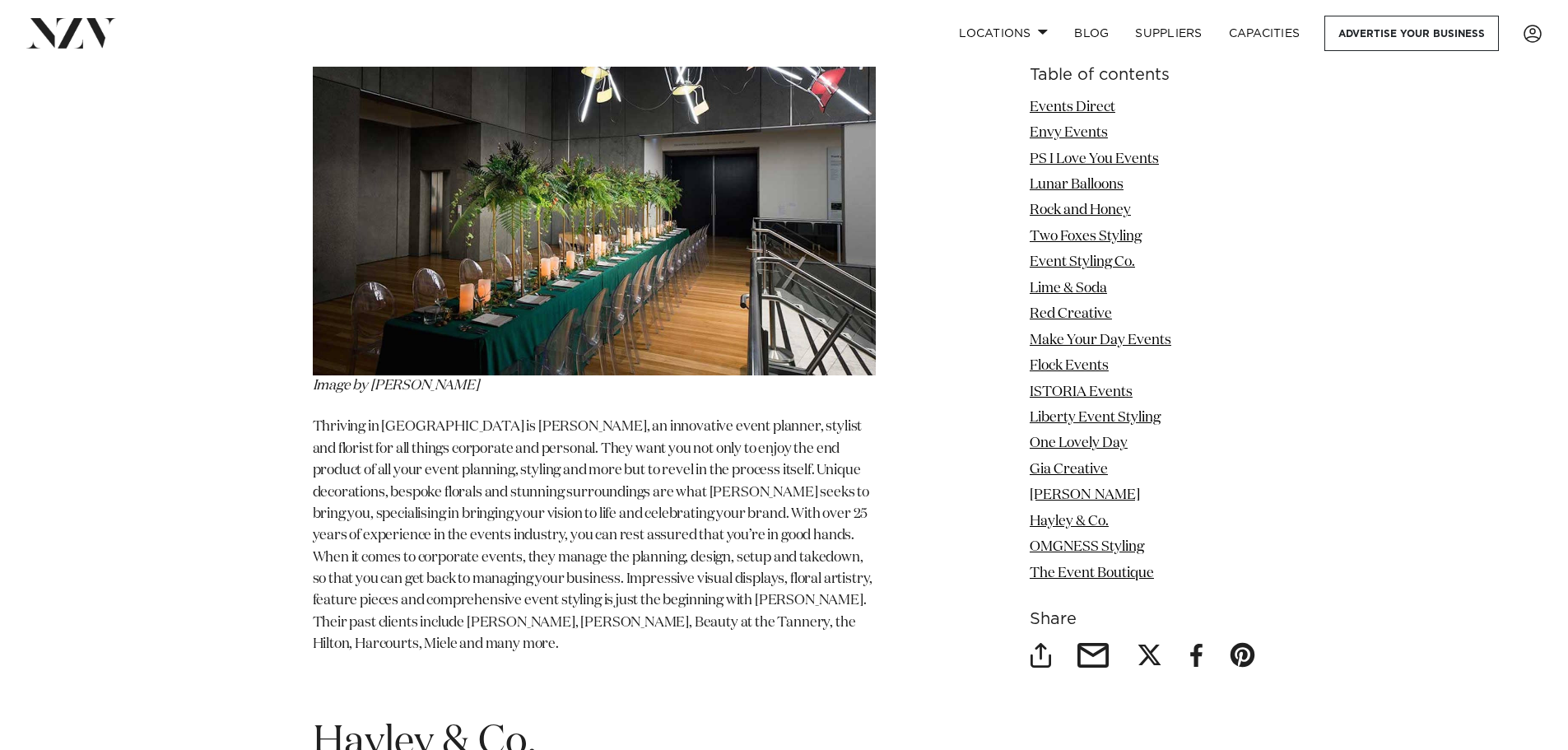
scroll to position [13336, 0]
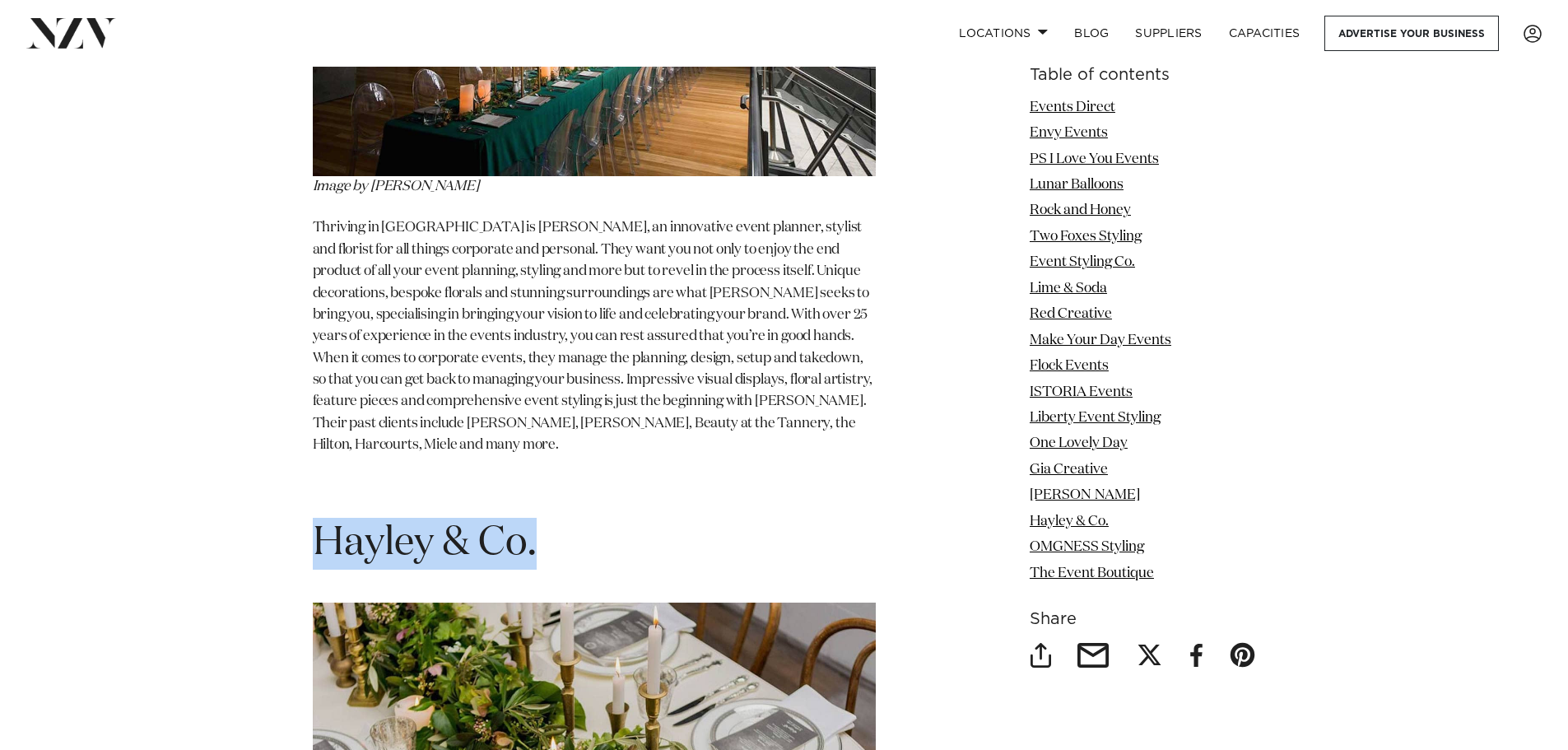
drag, startPoint x: 591, startPoint y: 505, endPoint x: 320, endPoint y: 505, distance: 271.0
click at [320, 517] on h1 "Hayley & Co." at bounding box center [593, 543] width 563 height 52
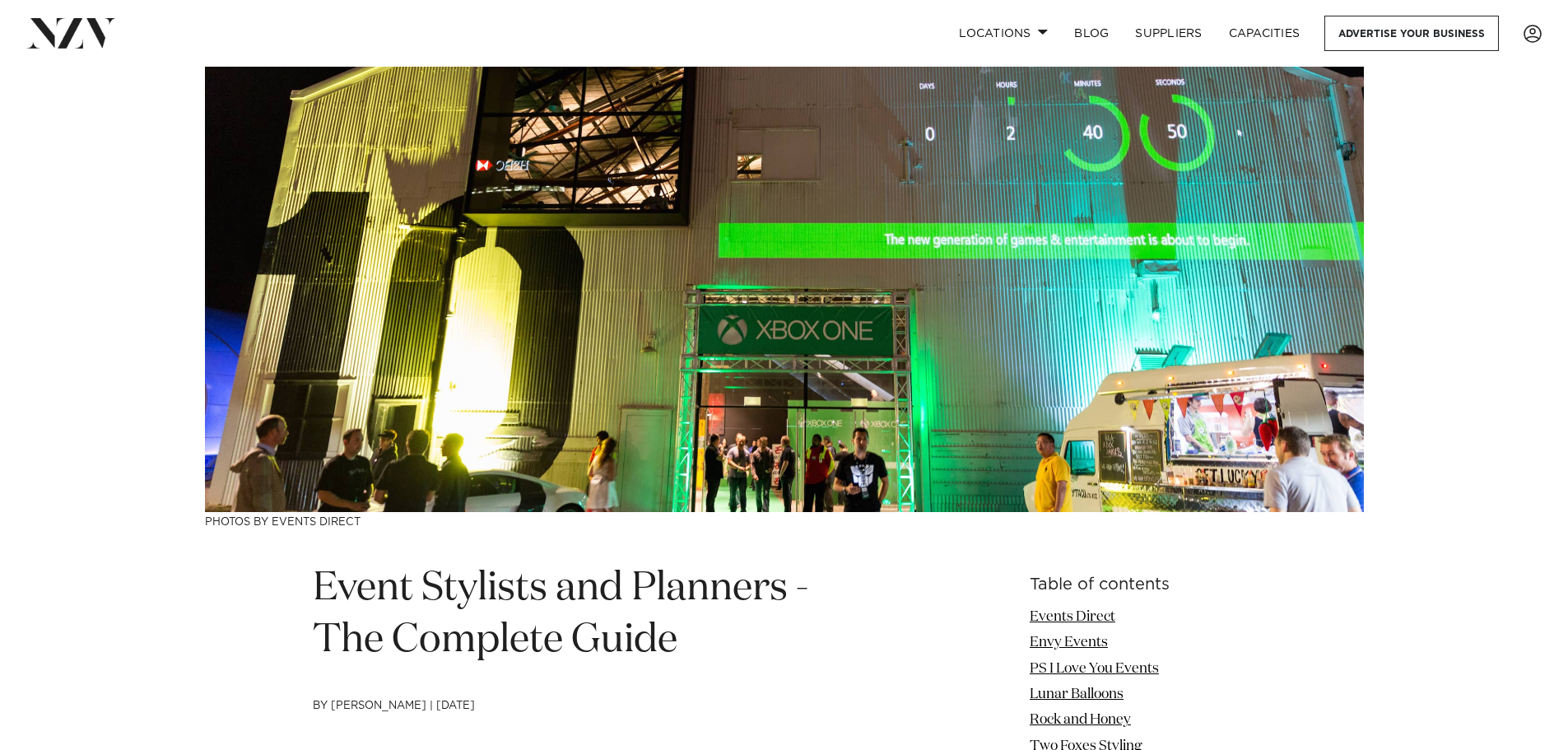
scroll to position [494, 0]
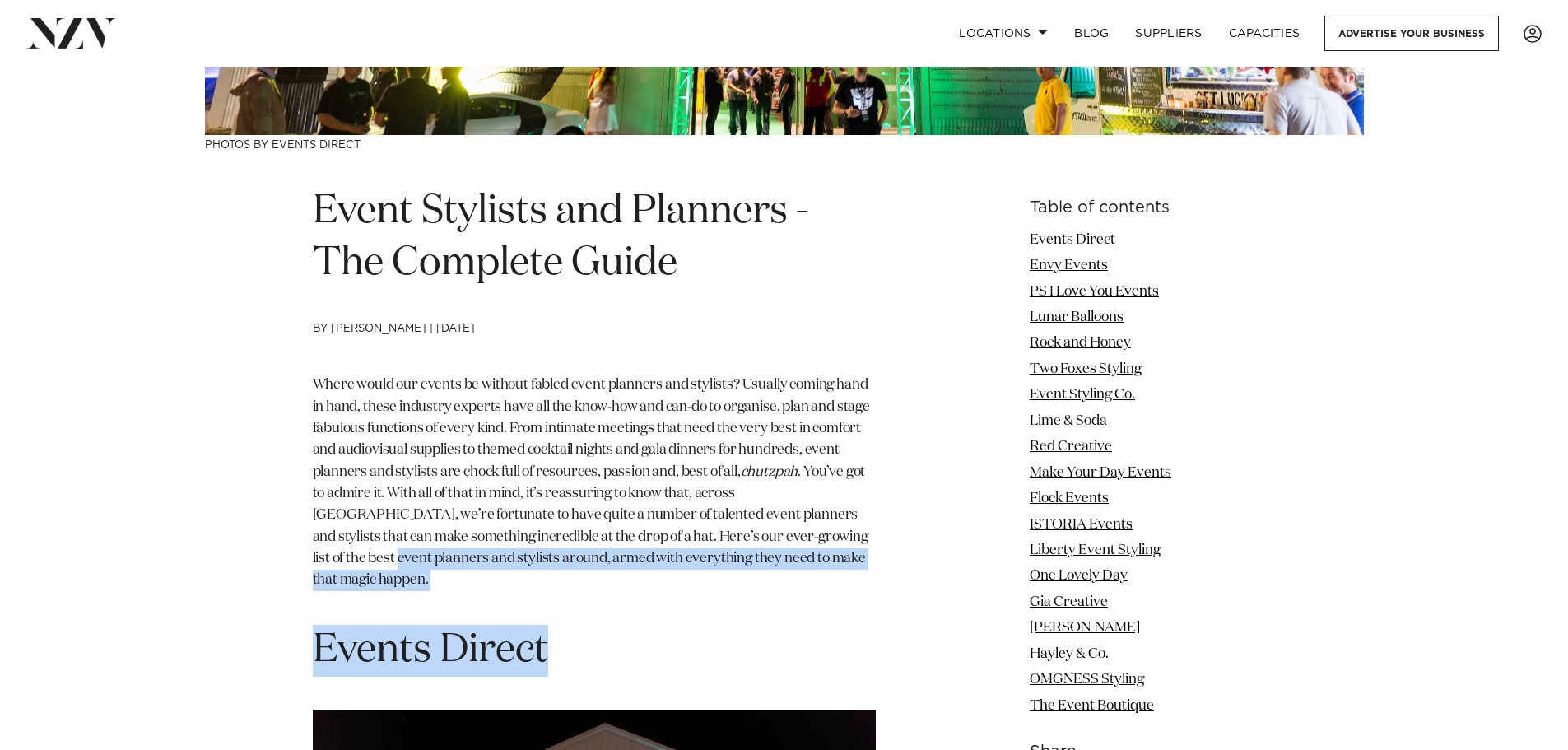
drag, startPoint x: 547, startPoint y: 623, endPoint x: 245, endPoint y: 602, distance: 302.7
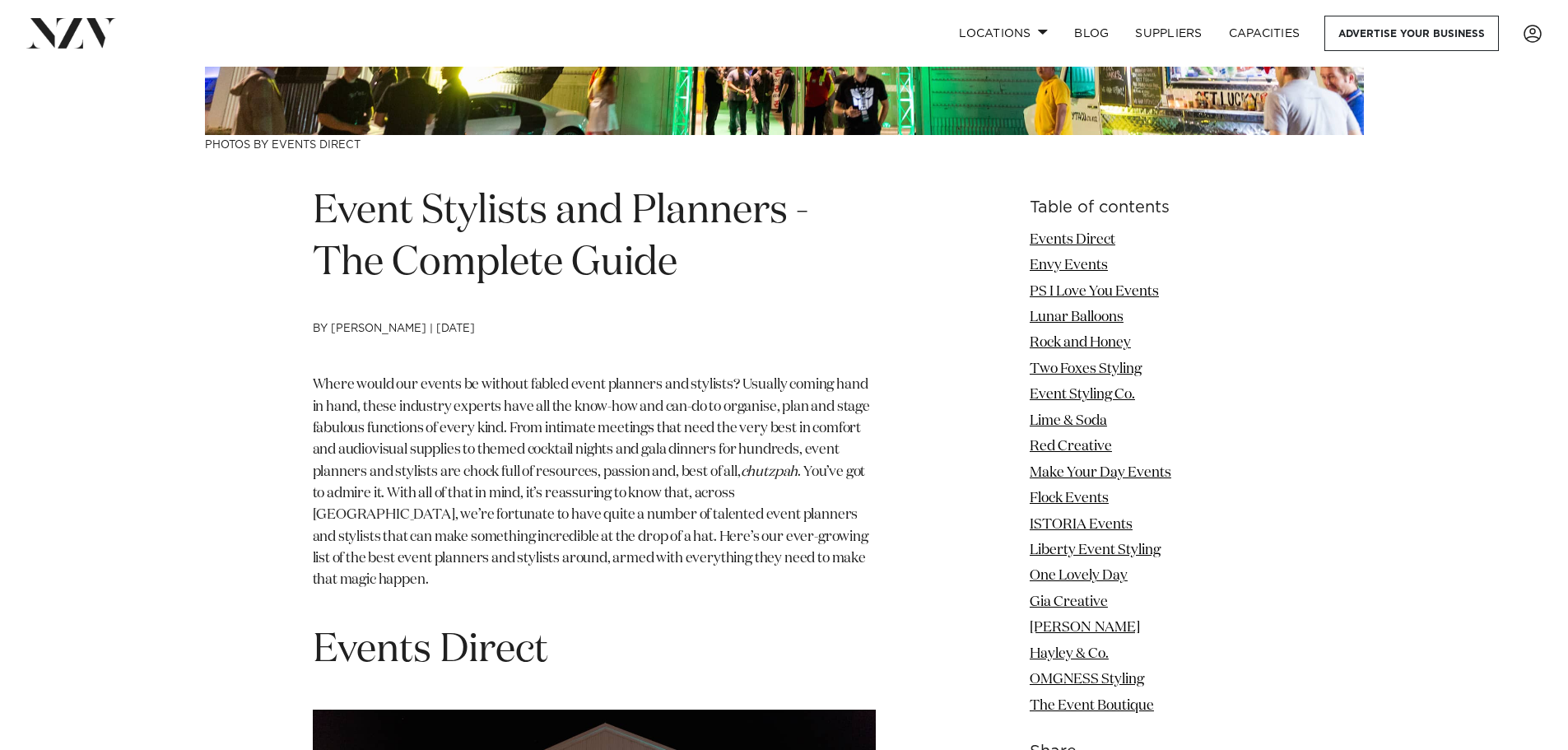
click at [615, 503] on p "Where would our events be without fabled event planners and stylists? Usually c…" at bounding box center [593, 483] width 563 height 216
drag, startPoint x: 592, startPoint y: 624, endPoint x: 319, endPoint y: 623, distance: 273.0
click at [319, 625] on h1 "Events Direct" at bounding box center [593, 650] width 563 height 52
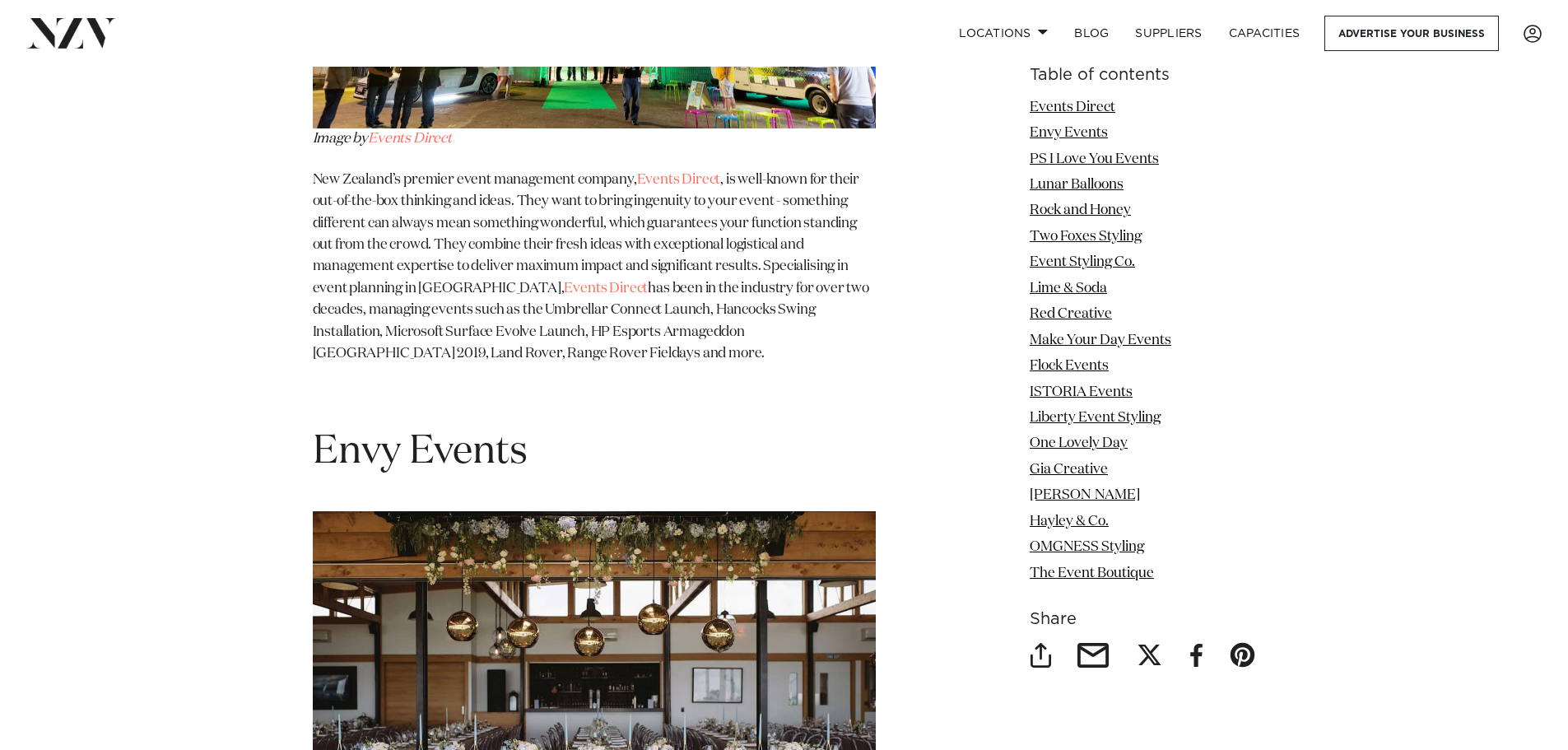
scroll to position [1893, 0]
